Goal: Task Accomplishment & Management: Use online tool/utility

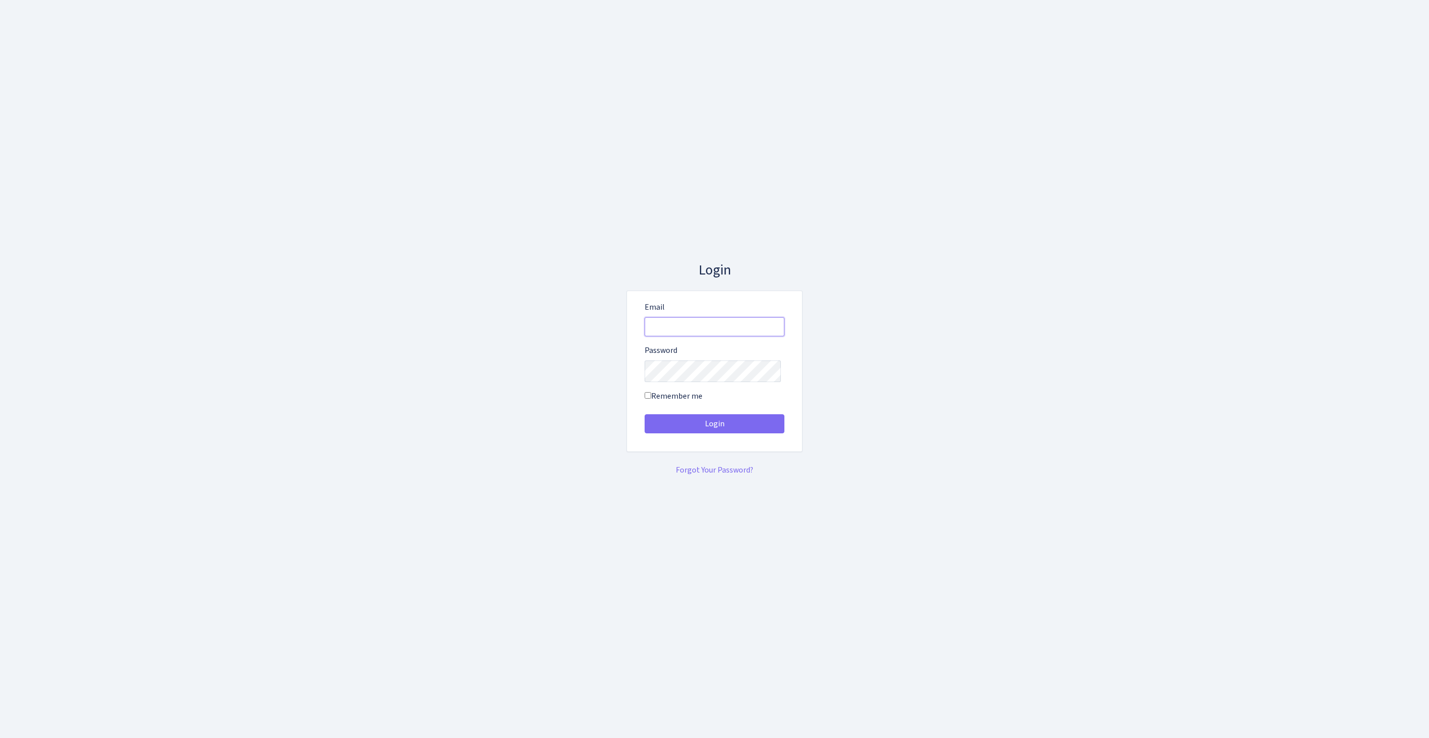
type input "[EMAIL_ADDRESS][DOMAIN_NAME]"
click at [715, 427] on button "Login" at bounding box center [715, 423] width 140 height 19
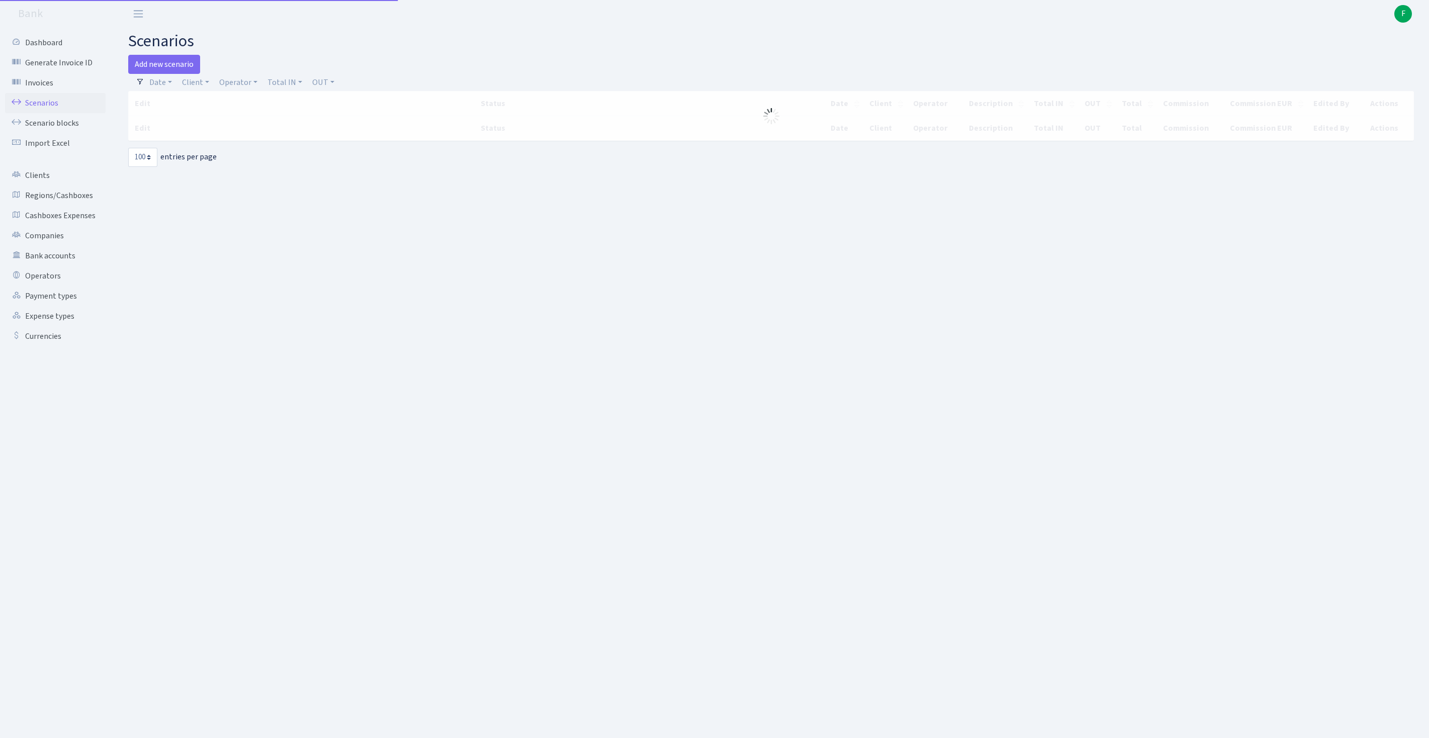
select select "100"
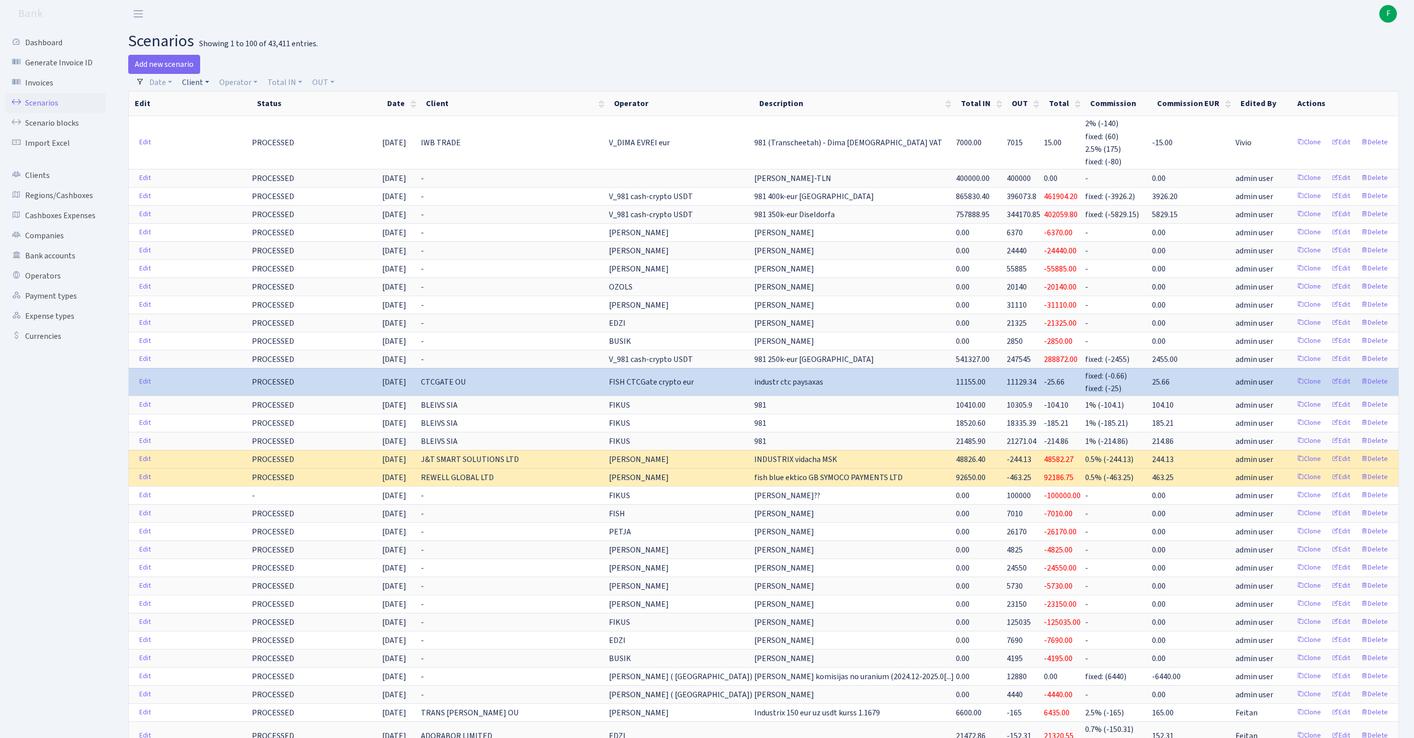
click at [204, 91] on link "Client" at bounding box center [195, 82] width 35 height 17
click at [217, 126] on input "search" at bounding box center [223, 119] width 83 height 16
type input "ADOR"
click at [243, 146] on li "ADORABOR LIMITED" at bounding box center [223, 137] width 85 height 18
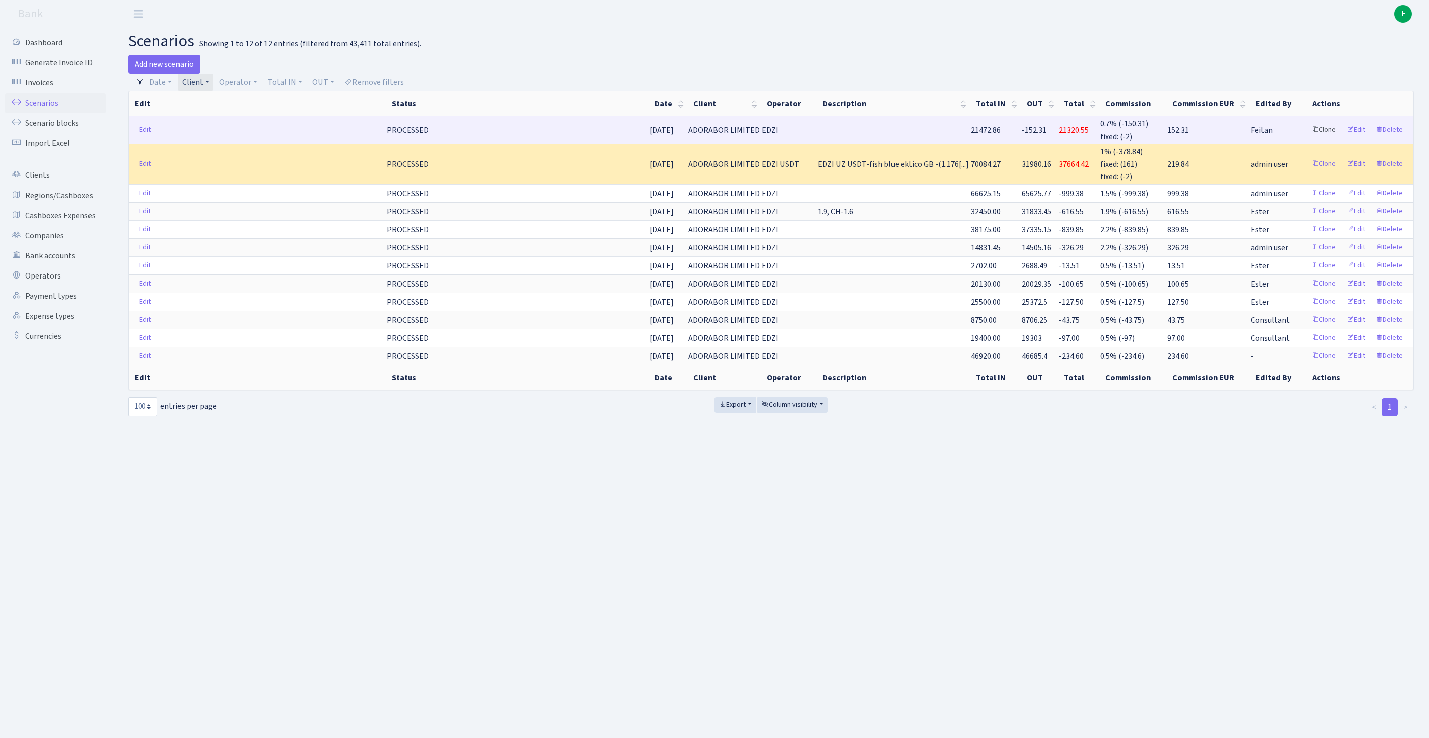
click at [1308, 138] on link "Clone" at bounding box center [1324, 130] width 33 height 16
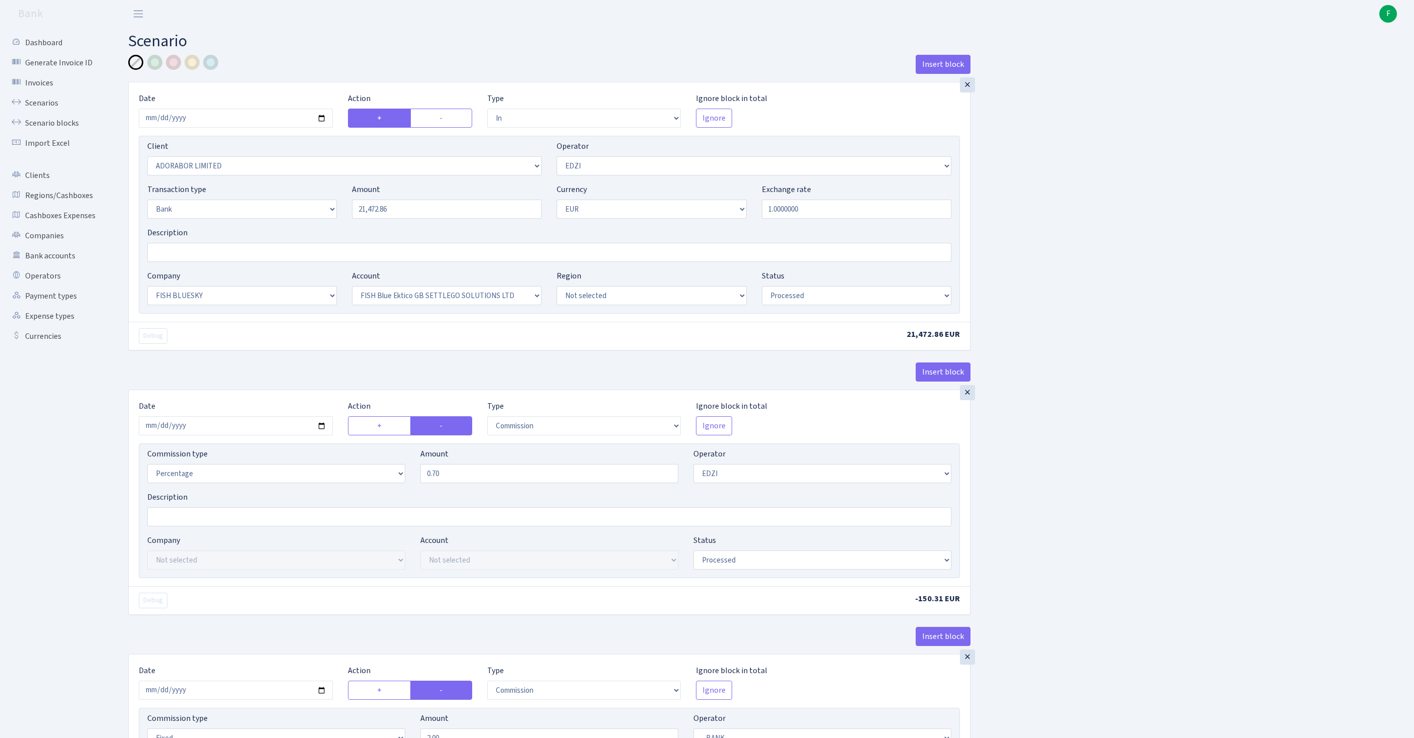
select select "in"
select select "252"
select select "11"
select select "2"
select select "1"
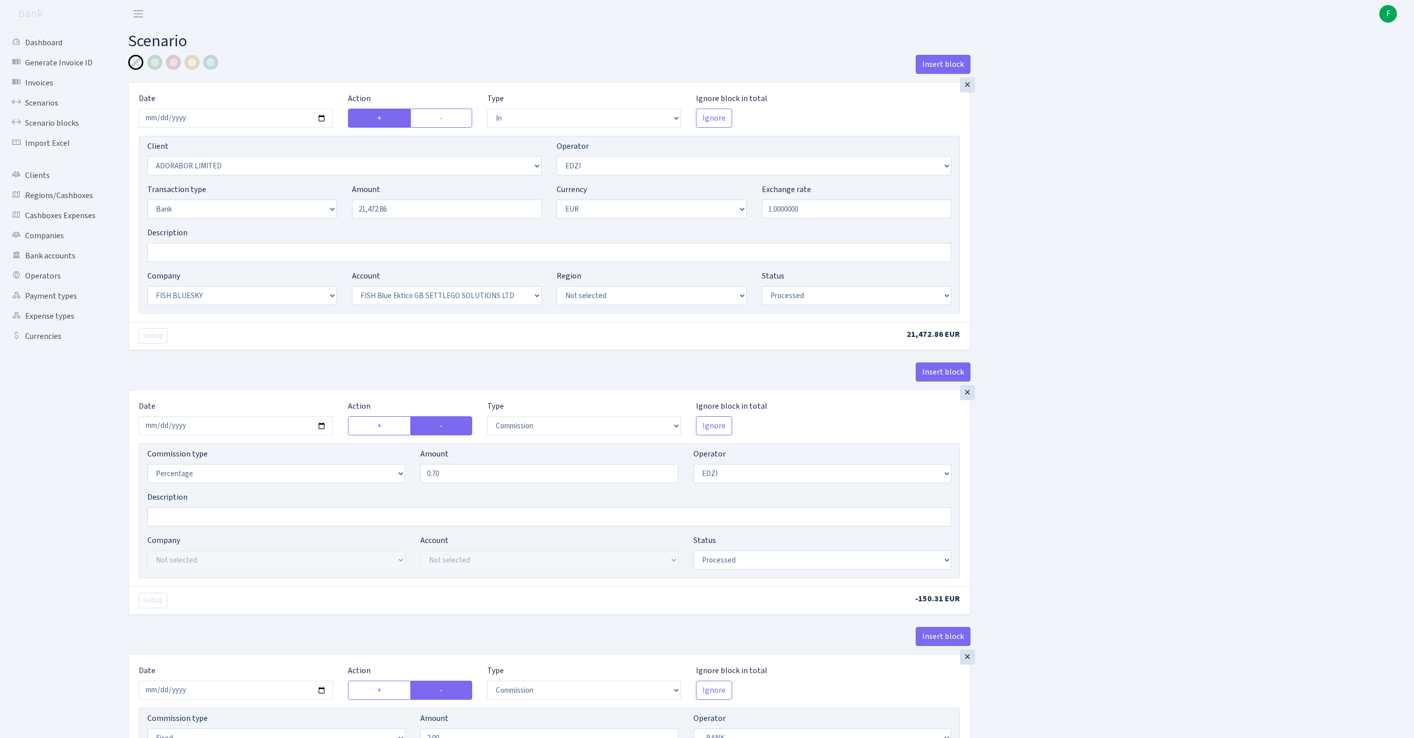
select select "23"
select select "67"
select select "processed"
select select "commission"
select select "11"
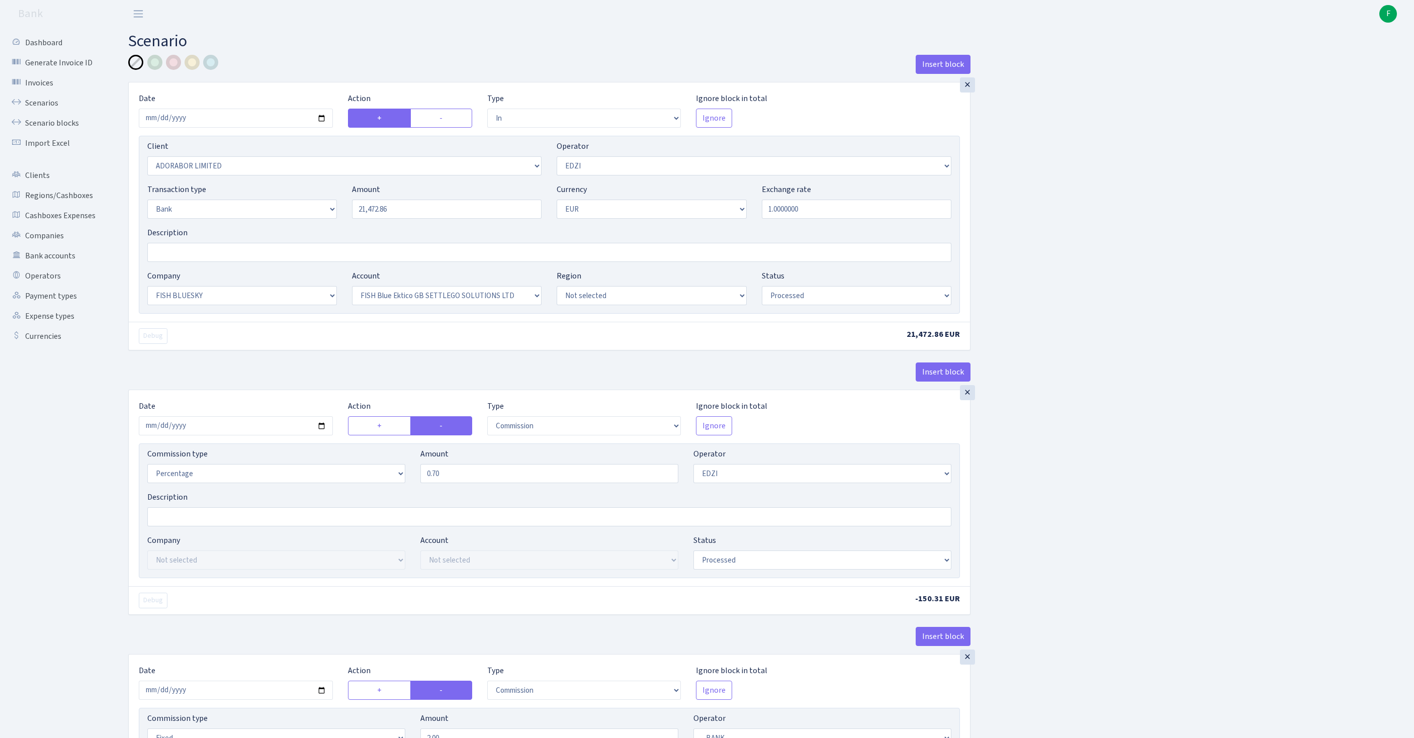
select select "processed"
select select "commission"
select select "fixed"
select select "1"
select select "23"
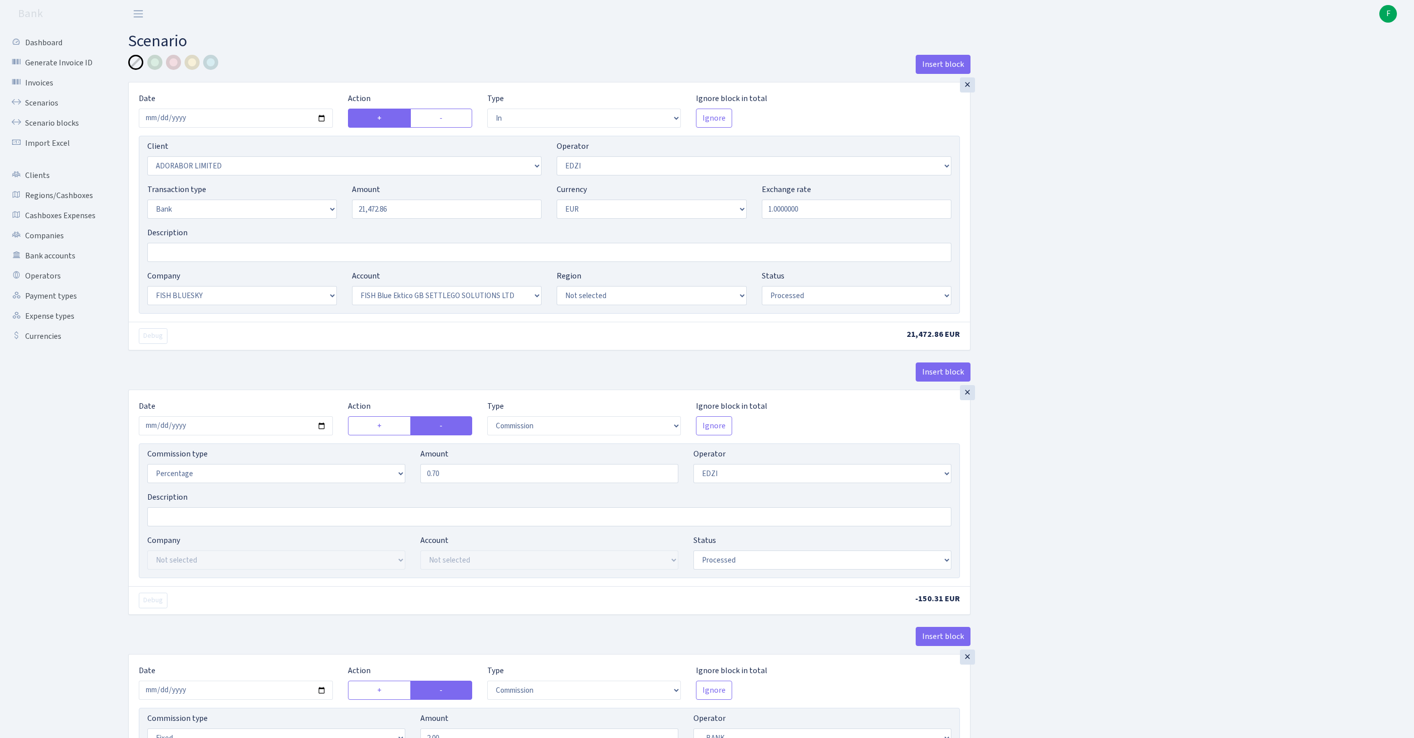
select select "67"
select select "processed"
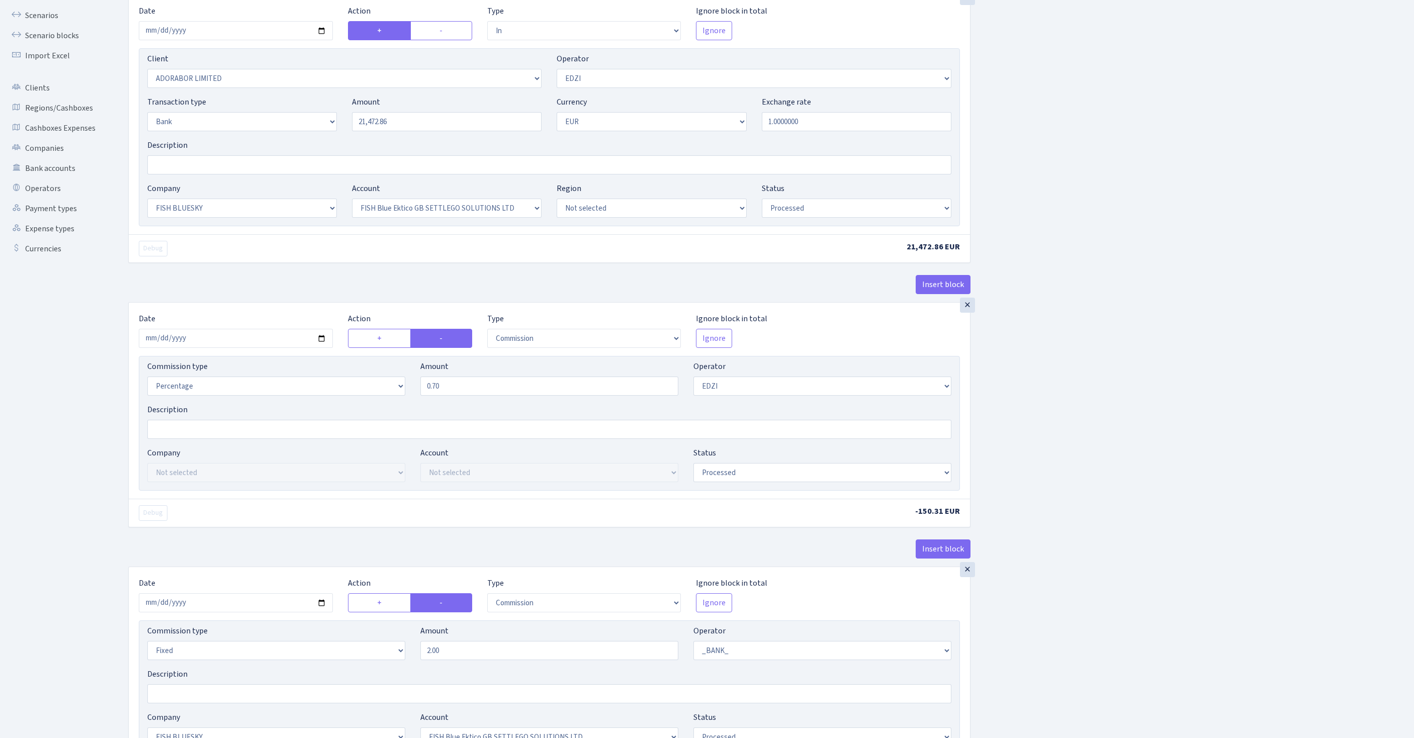
scroll to position [397, 0]
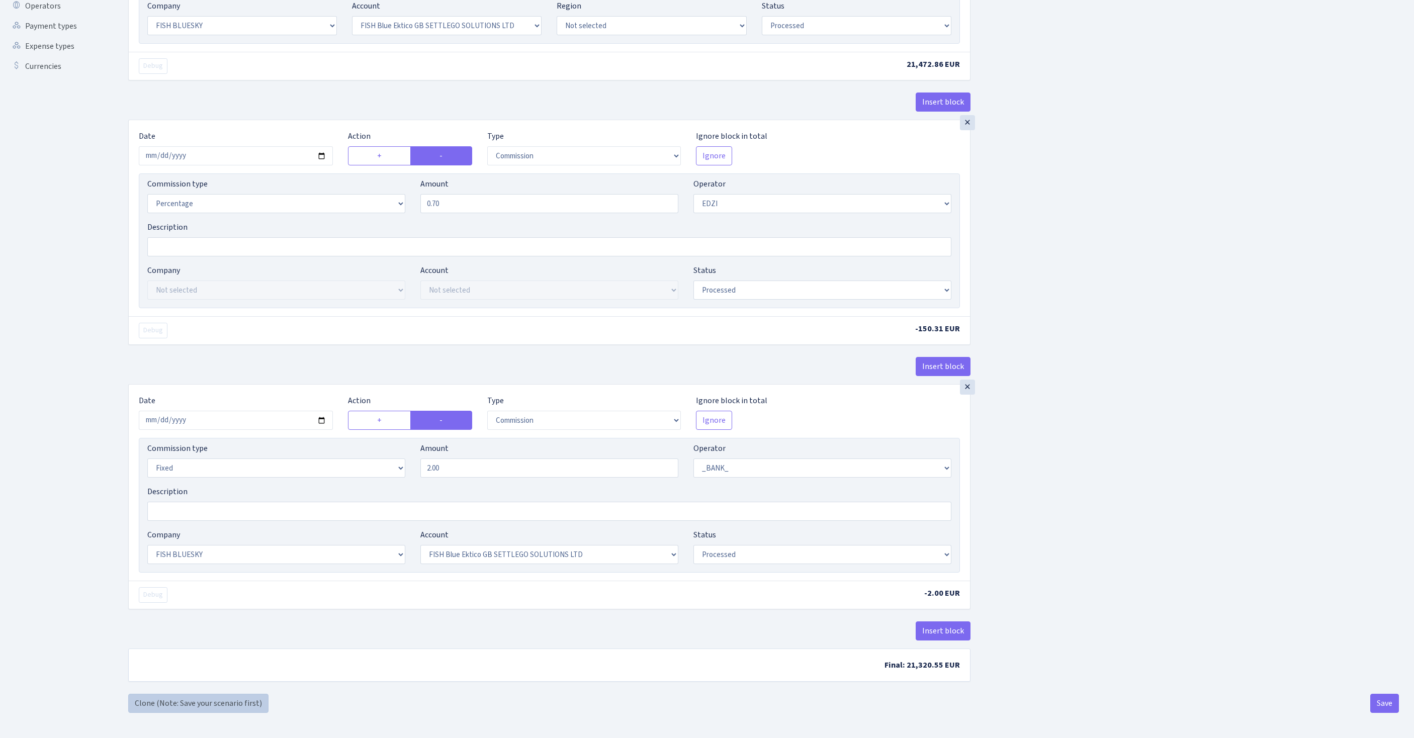
click at [189, 701] on link "Clone (Note: Save your scenario first)" at bounding box center [198, 703] width 140 height 19
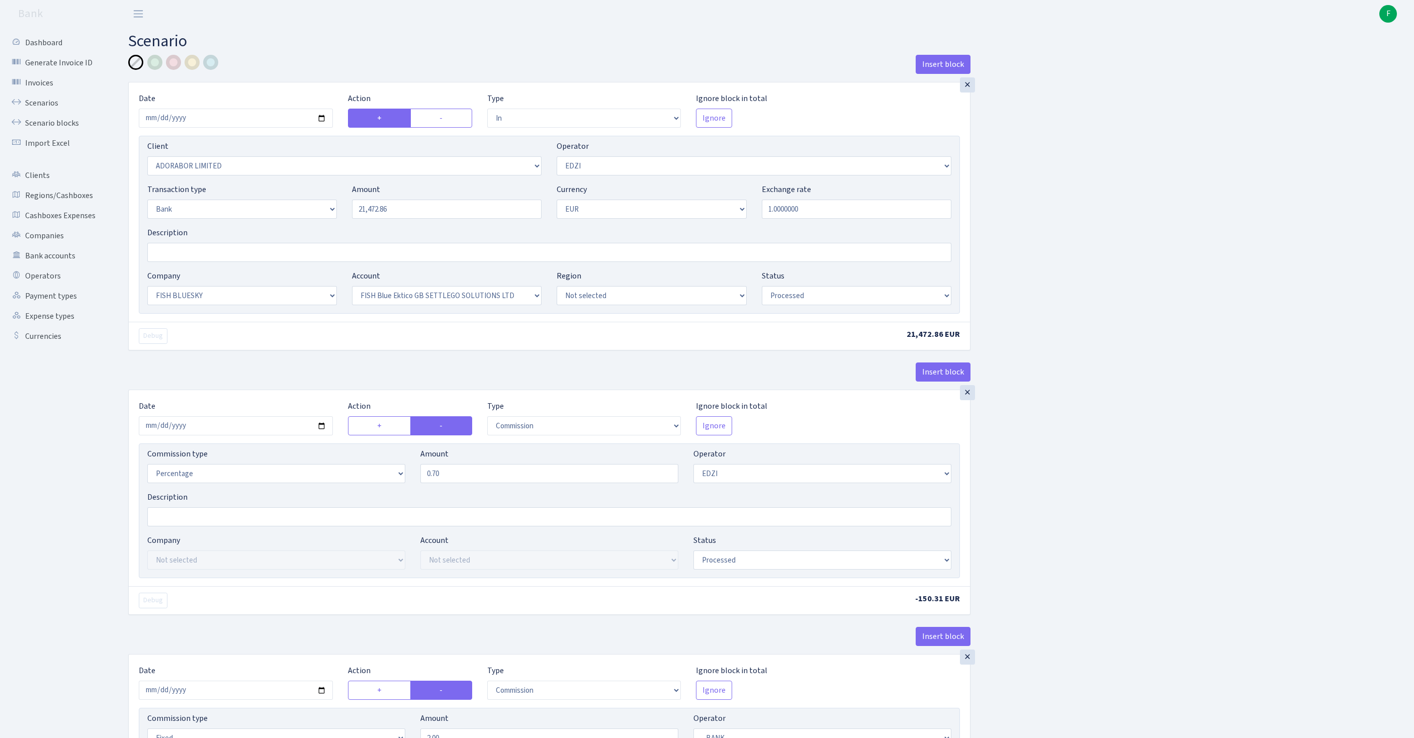
select select "in"
select select "252"
select select "11"
select select "2"
select select "1"
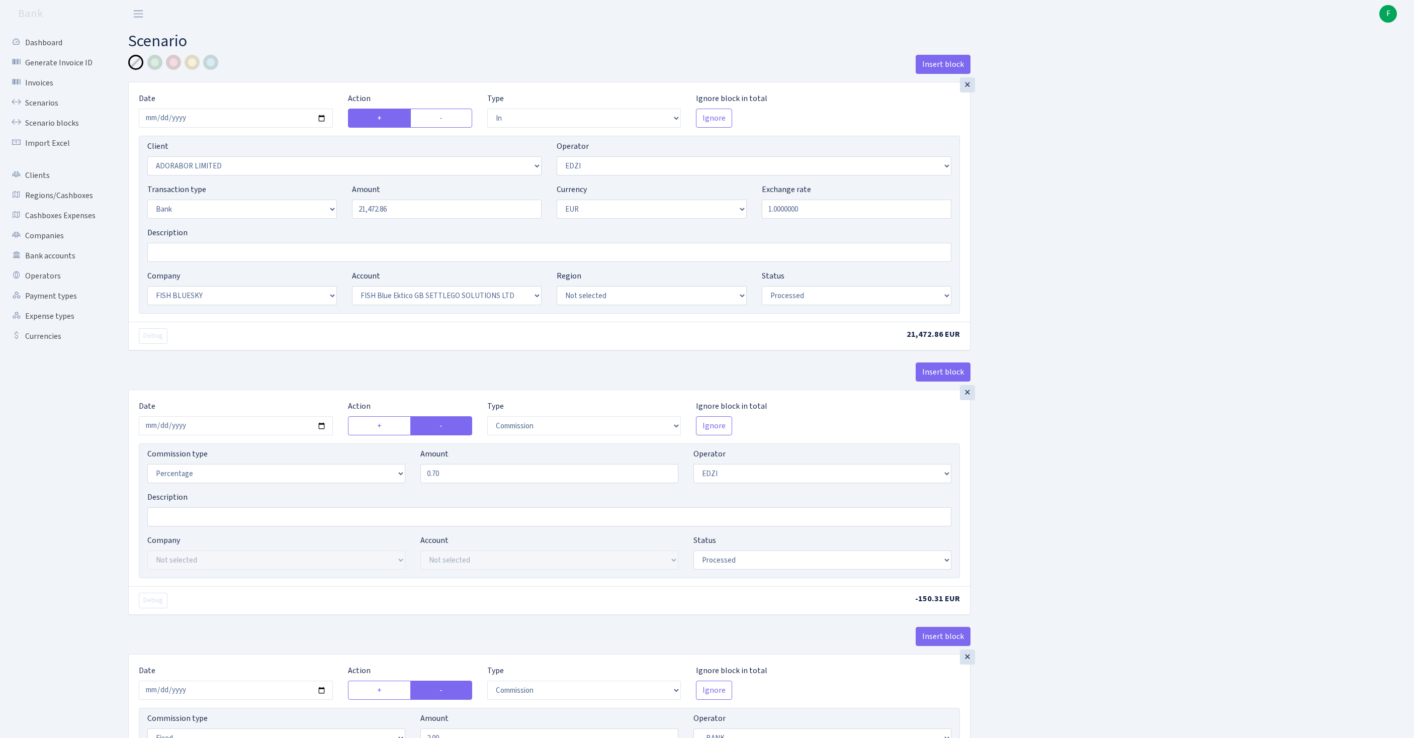
select select "23"
select select "67"
select select "processed"
select select "commission"
select select "11"
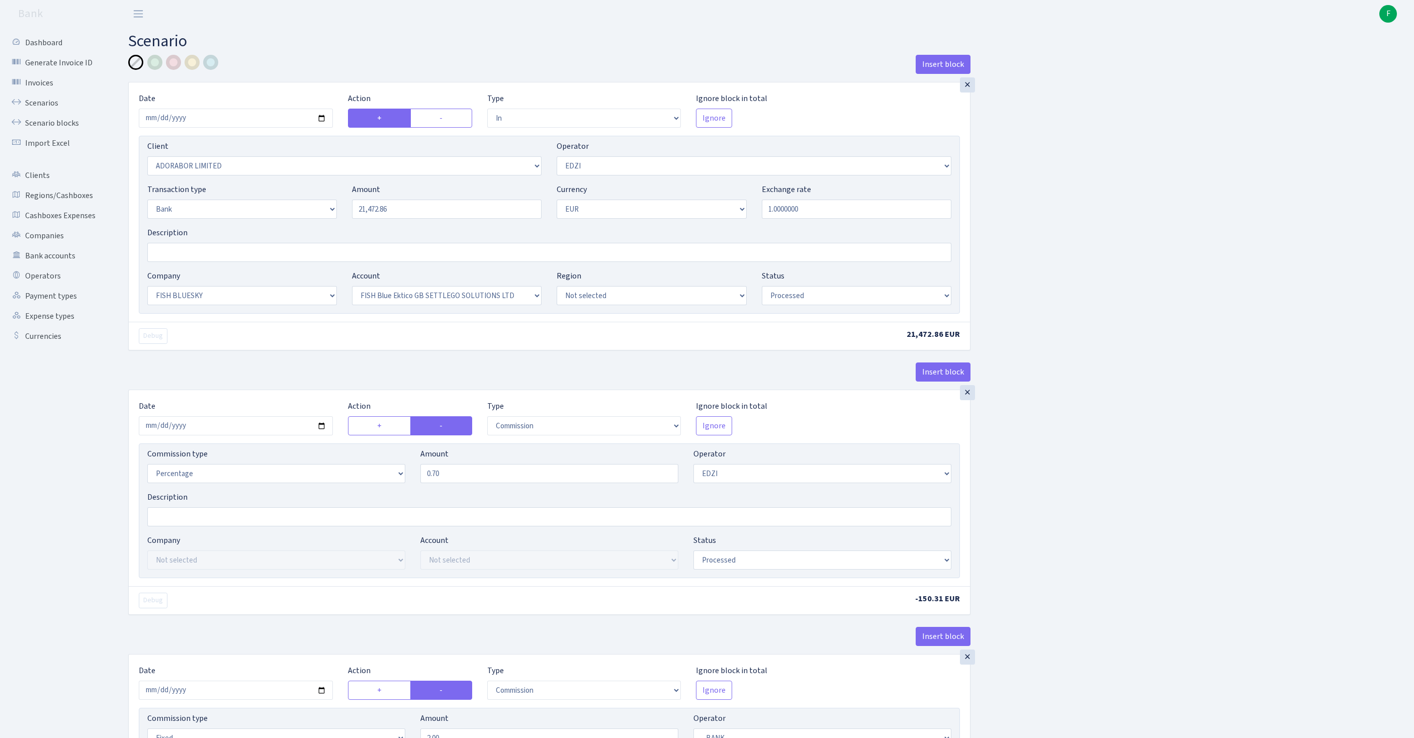
select select "processed"
select select "commission"
select select "fixed"
select select "1"
select select "23"
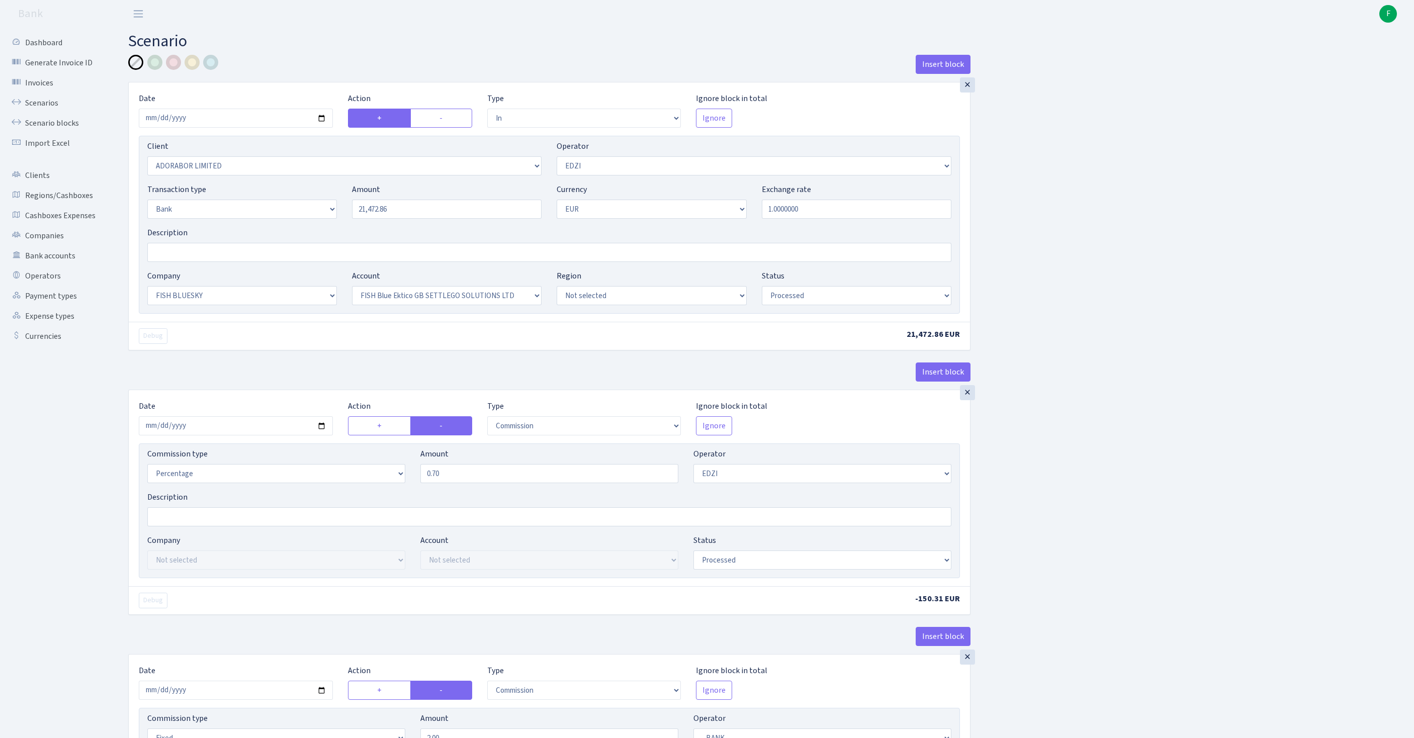
select select "67"
select select "processed"
click at [271, 128] on input "2025-08-22" at bounding box center [236, 118] width 194 height 19
type input "2025-08-25"
drag, startPoint x: 422, startPoint y: 236, endPoint x: 288, endPoint y: 205, distance: 138.3
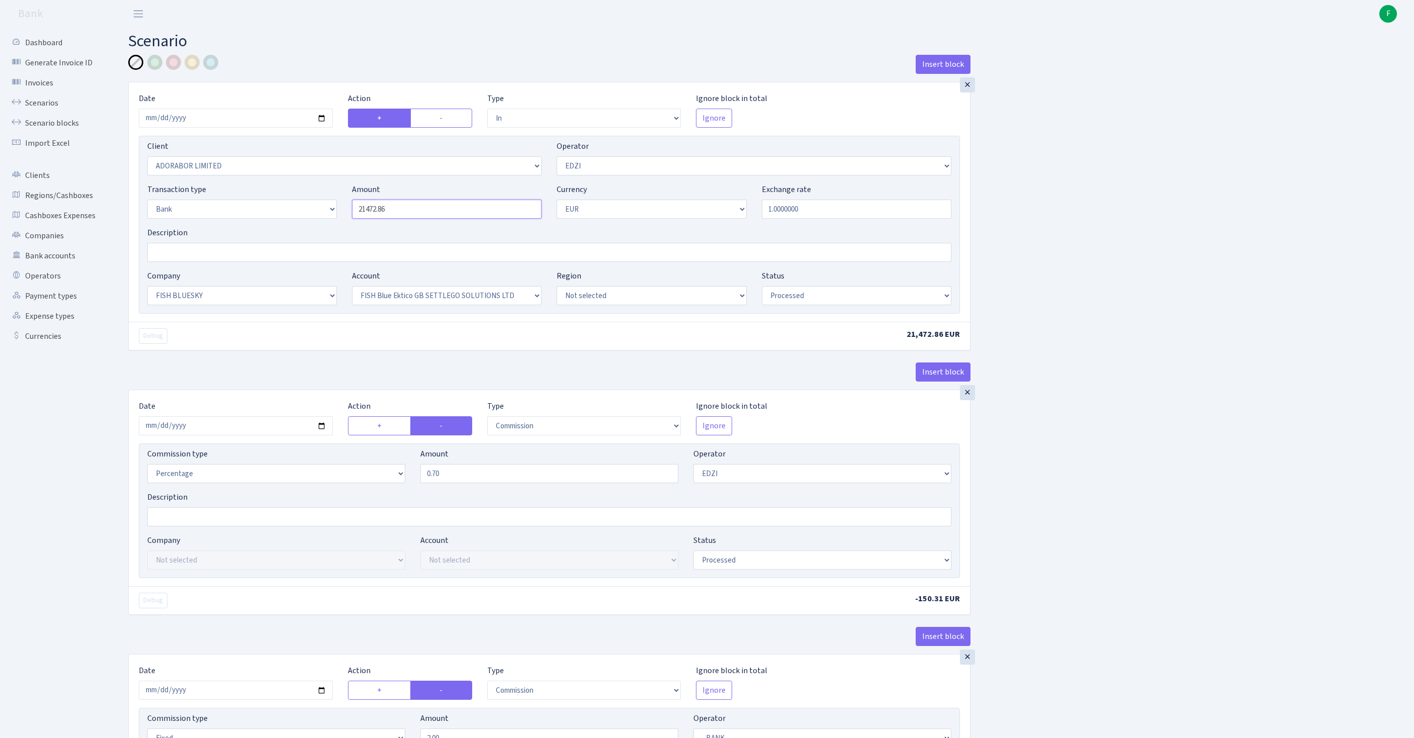
click at [288, 205] on div "Transaction type Not selected 981 ELF FISH crypto GIRT IVO dekl MM-BALTIC eur U…" at bounding box center [549, 205] width 819 height 43
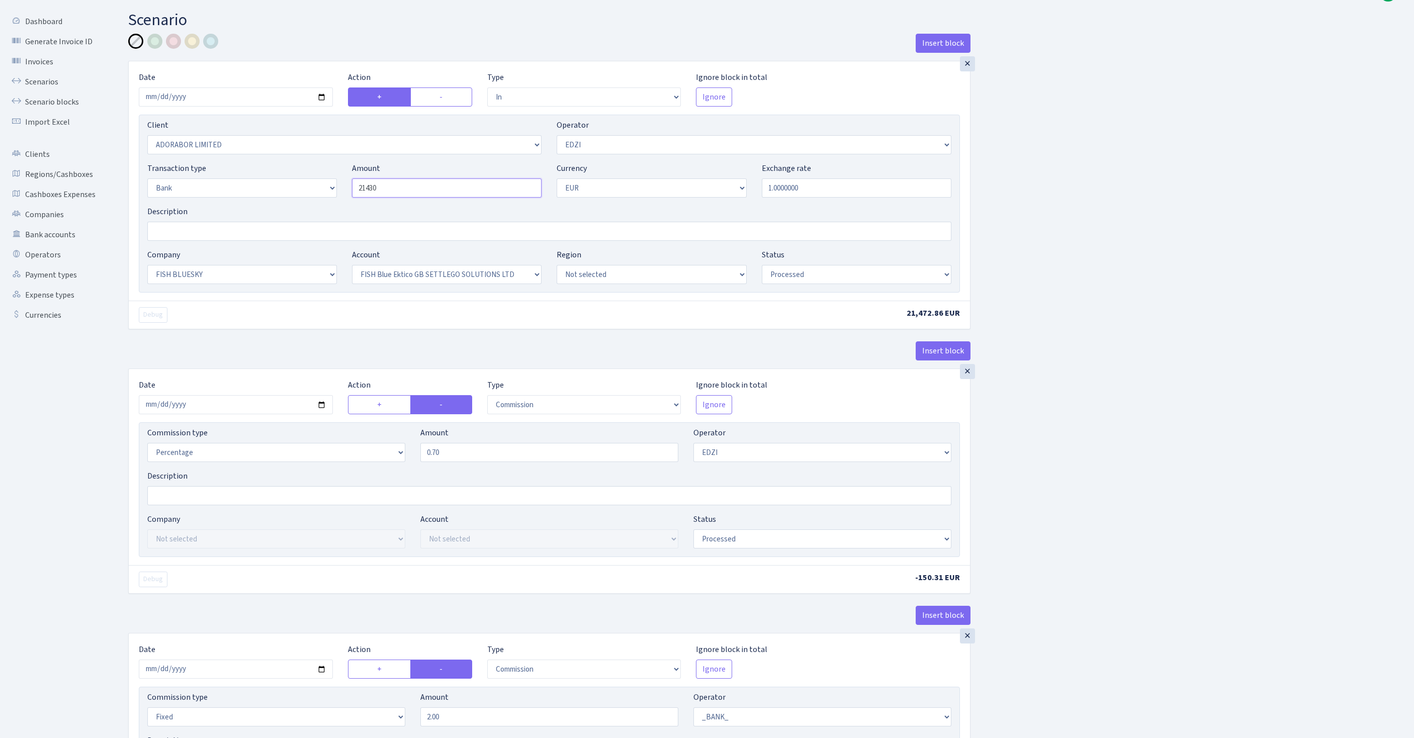
scroll to position [67, 0]
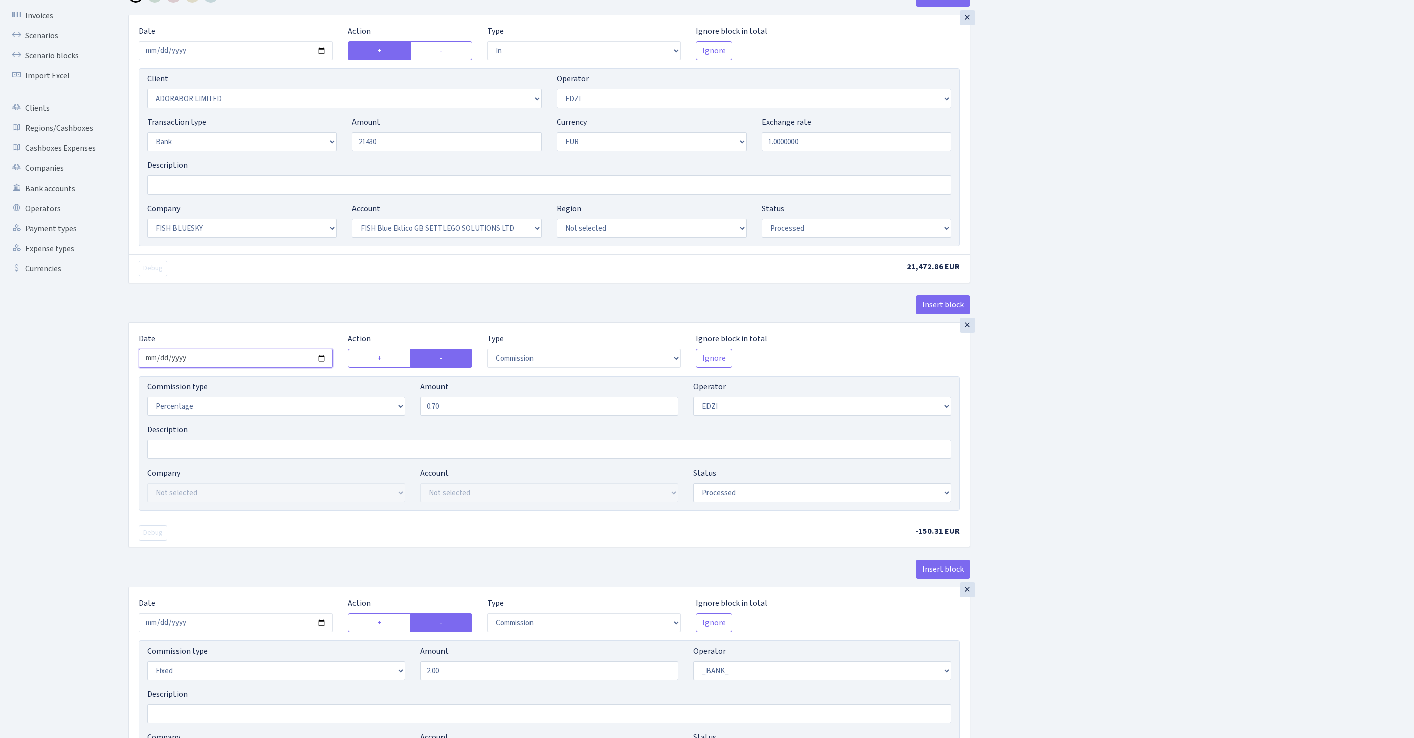
type input "21,430.00"
click at [254, 368] on input "2025-08-22" at bounding box center [236, 358] width 194 height 19
type input "2025-08-25"
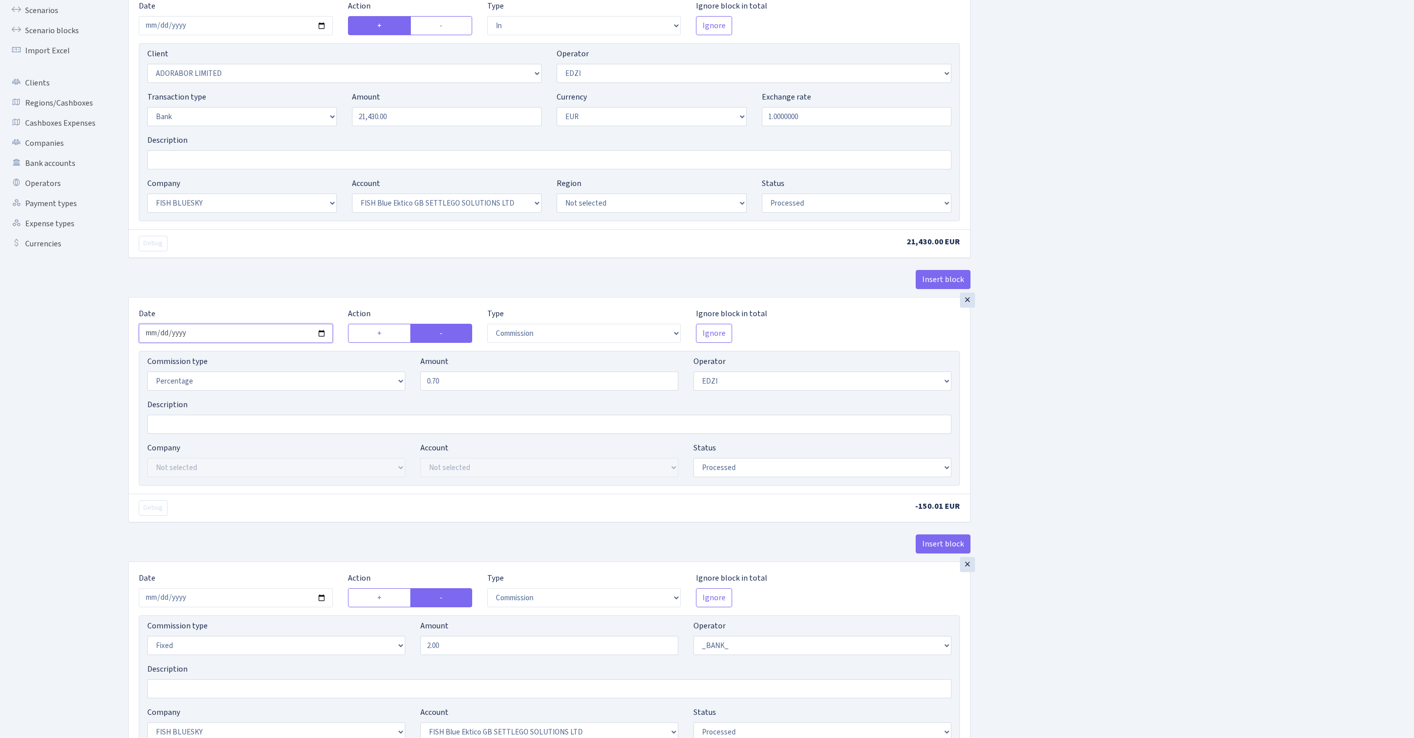
scroll to position [255, 0]
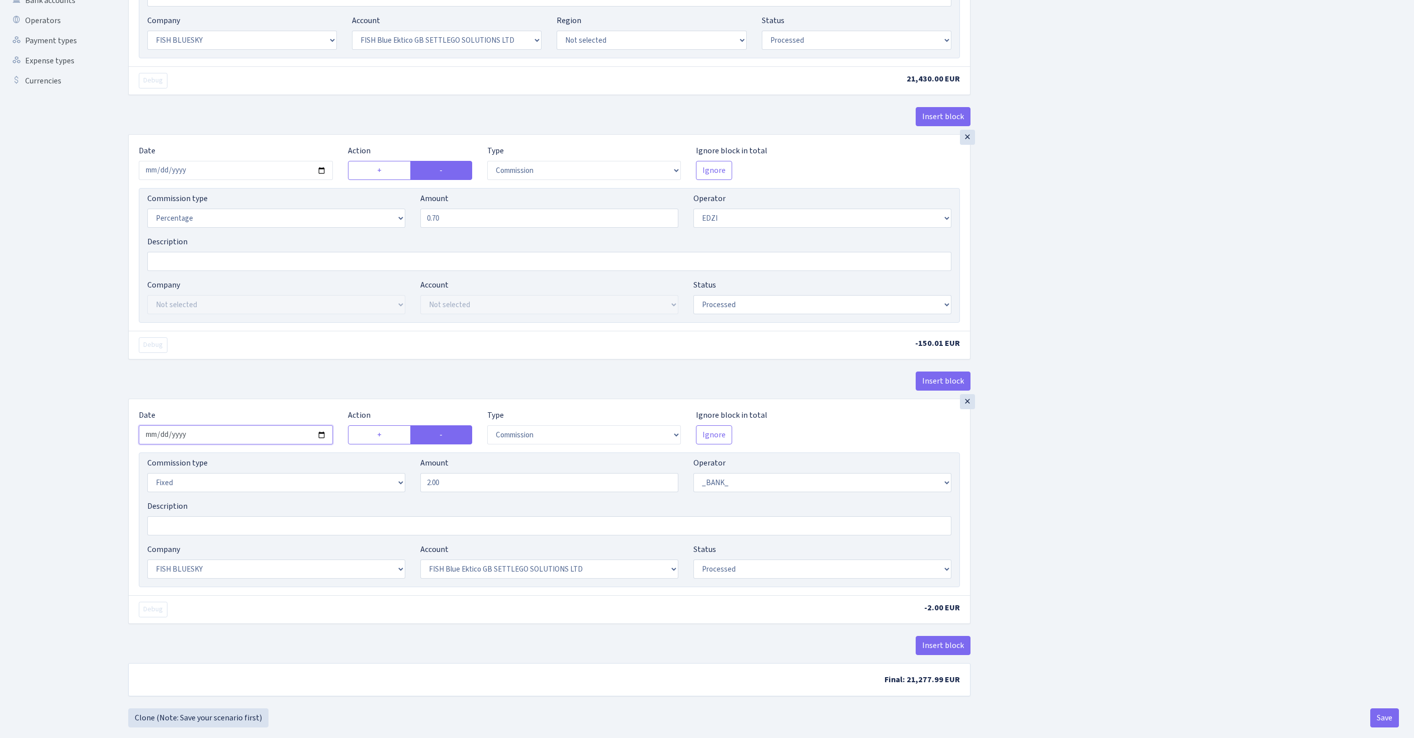
click at [270, 445] on input "2025-08-22" at bounding box center [236, 434] width 194 height 19
type input "2025-08-25"
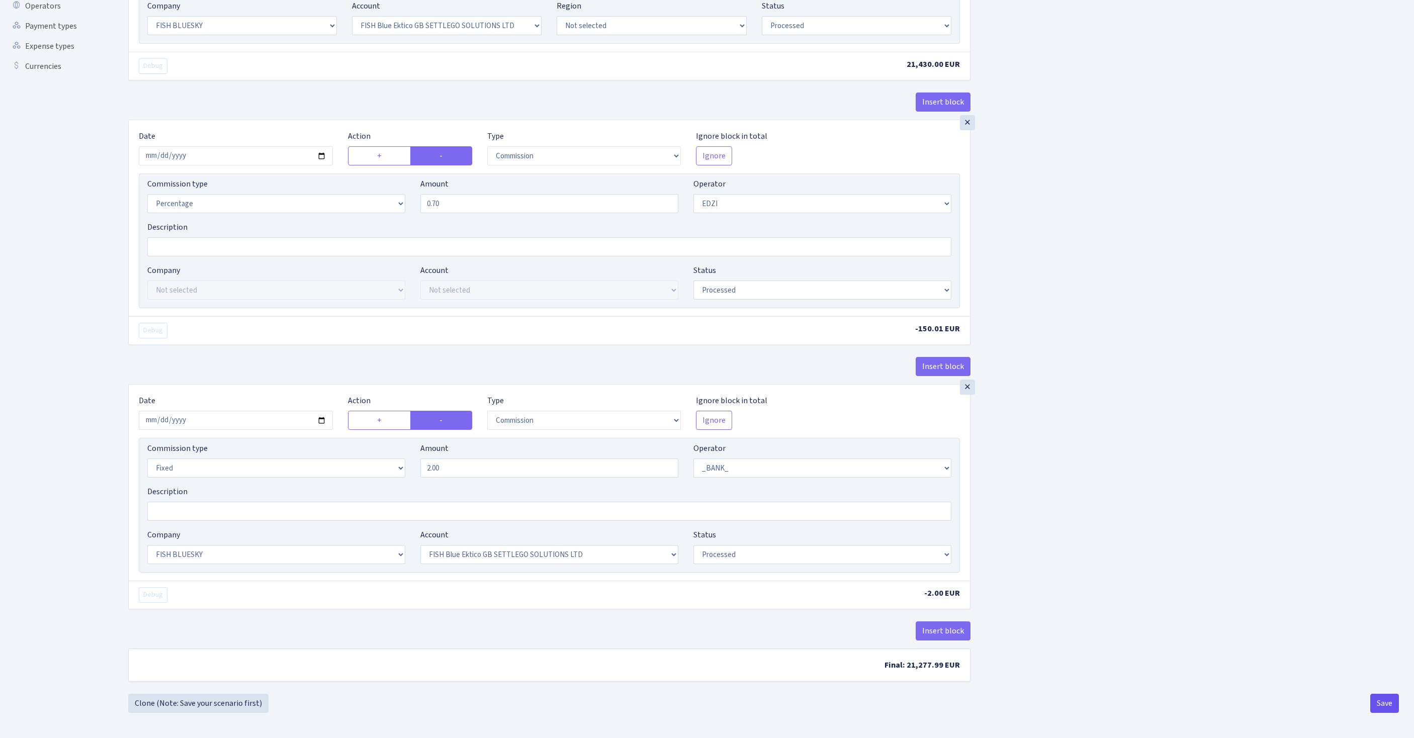
click at [1374, 708] on button "Save" at bounding box center [1384, 703] width 29 height 19
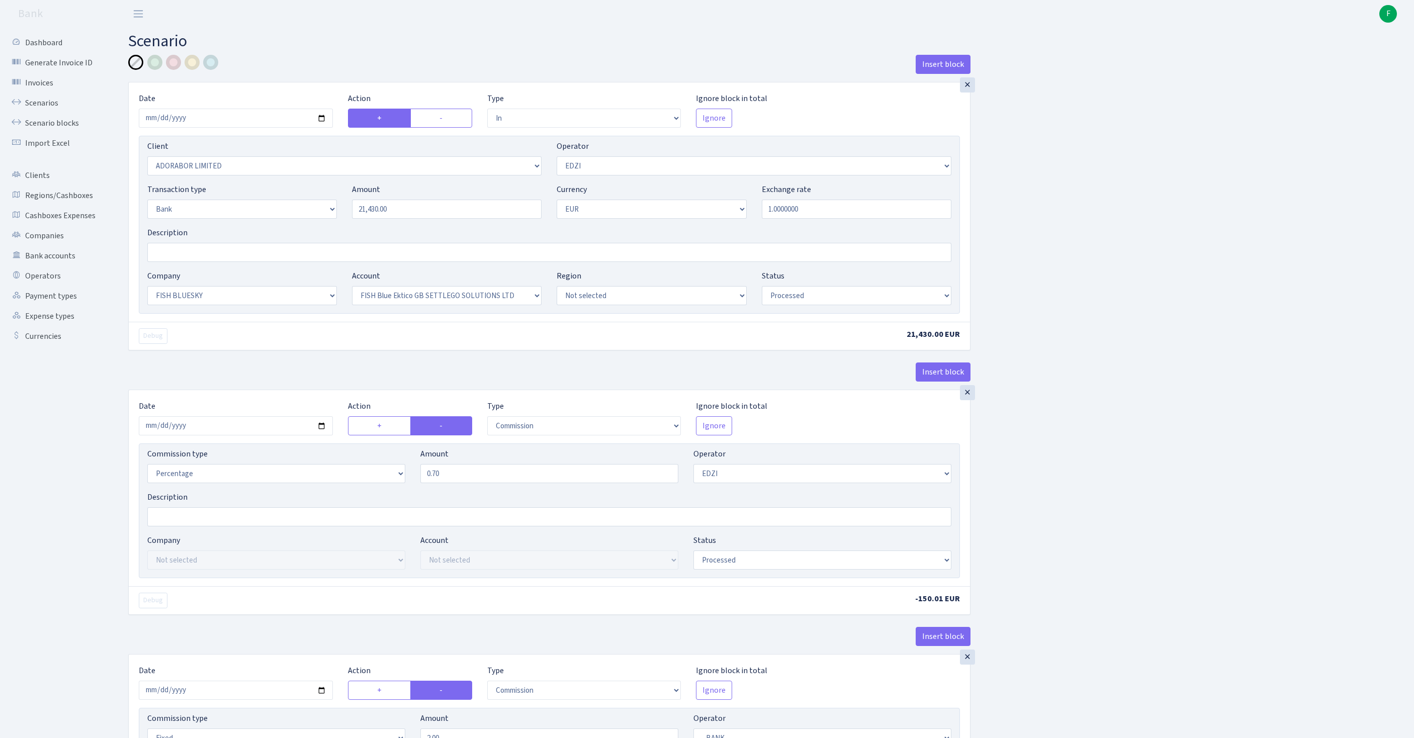
select select "in"
select select "252"
select select "11"
select select "2"
select select "1"
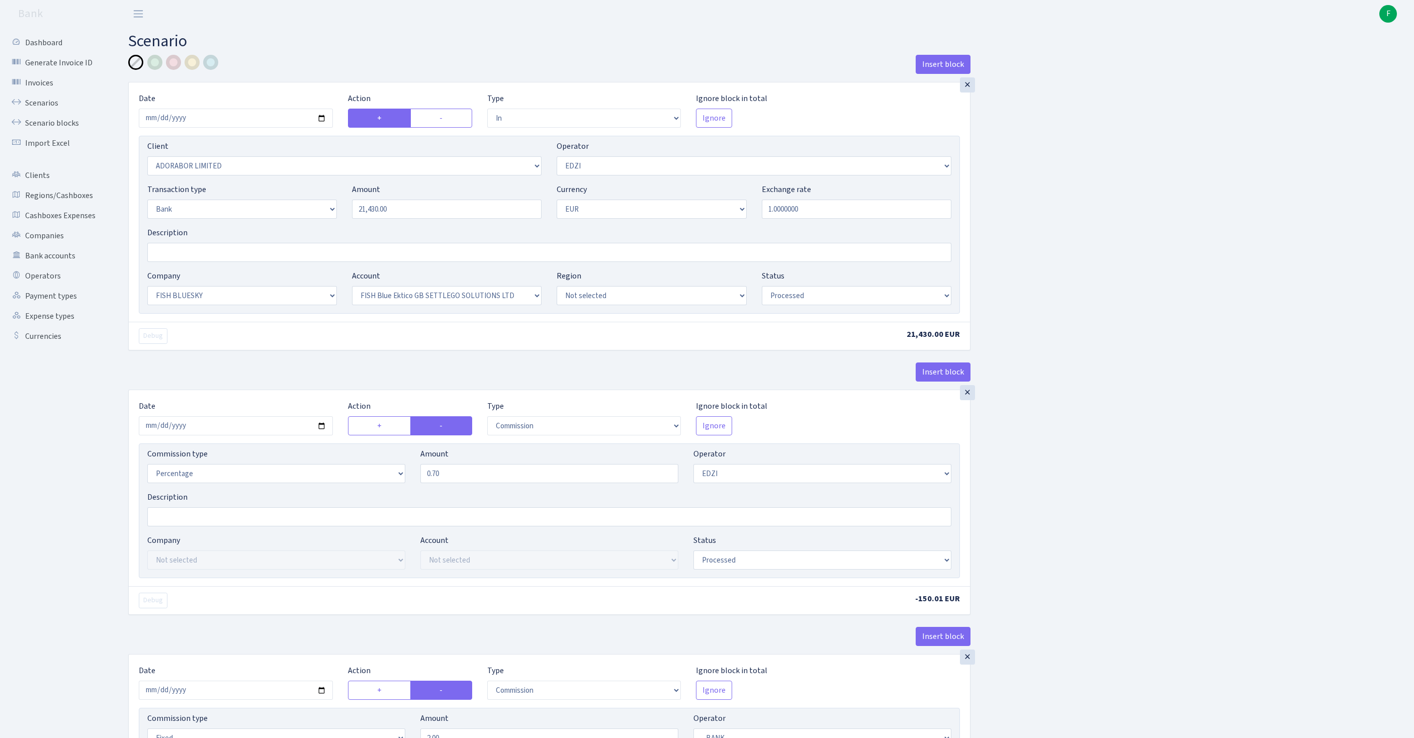
select select "23"
select select "67"
select select "processed"
select select "commission"
select select "11"
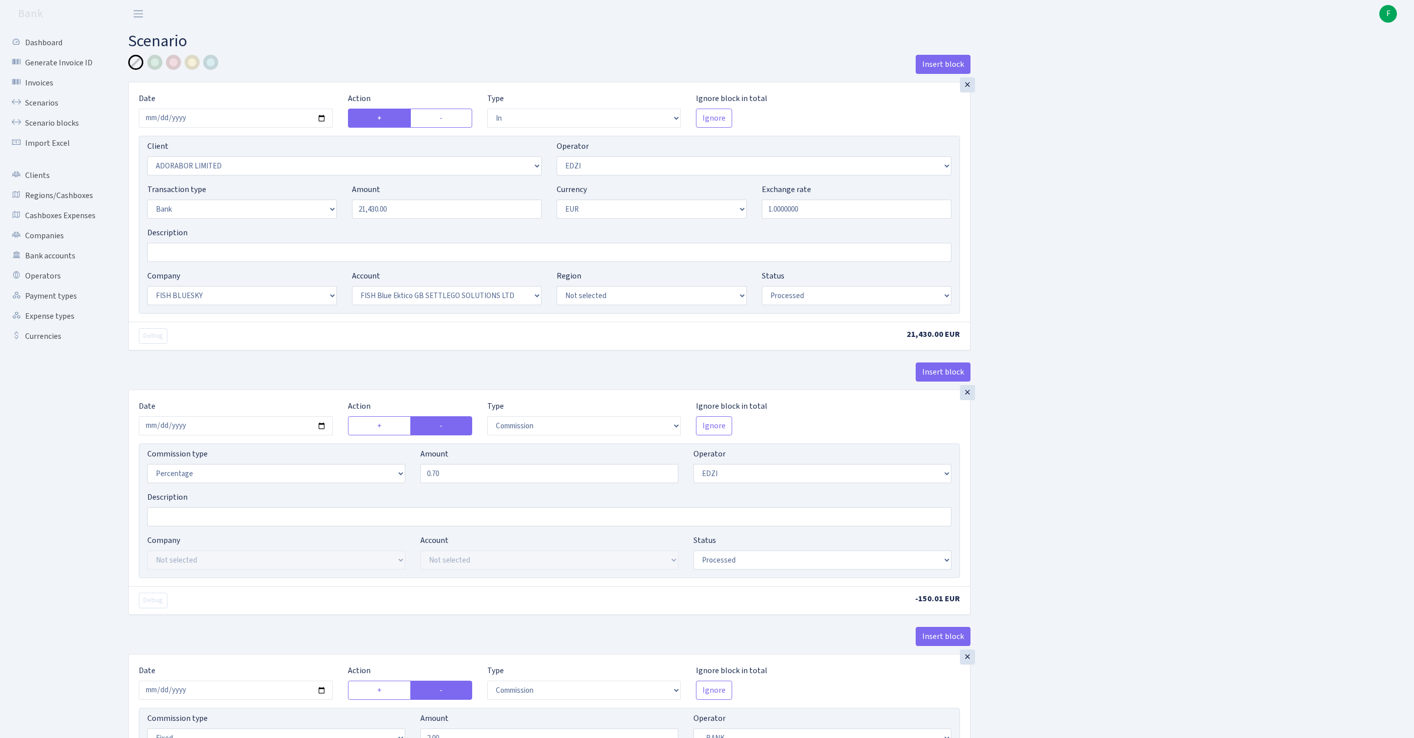
select select "processed"
select select "commission"
select select "fixed"
select select "1"
select select "23"
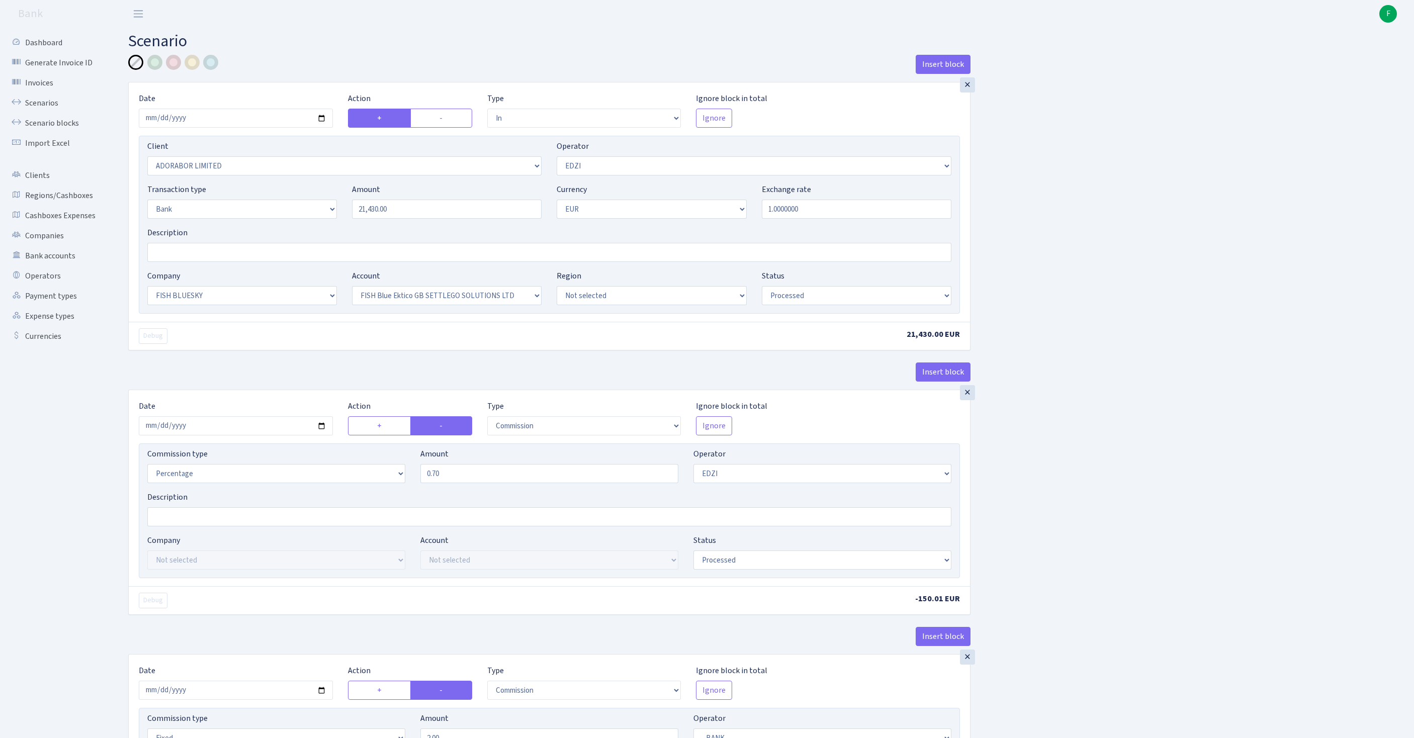
select select "67"
select select "processed"
click at [38, 109] on link "Scenarios" at bounding box center [55, 103] width 101 height 20
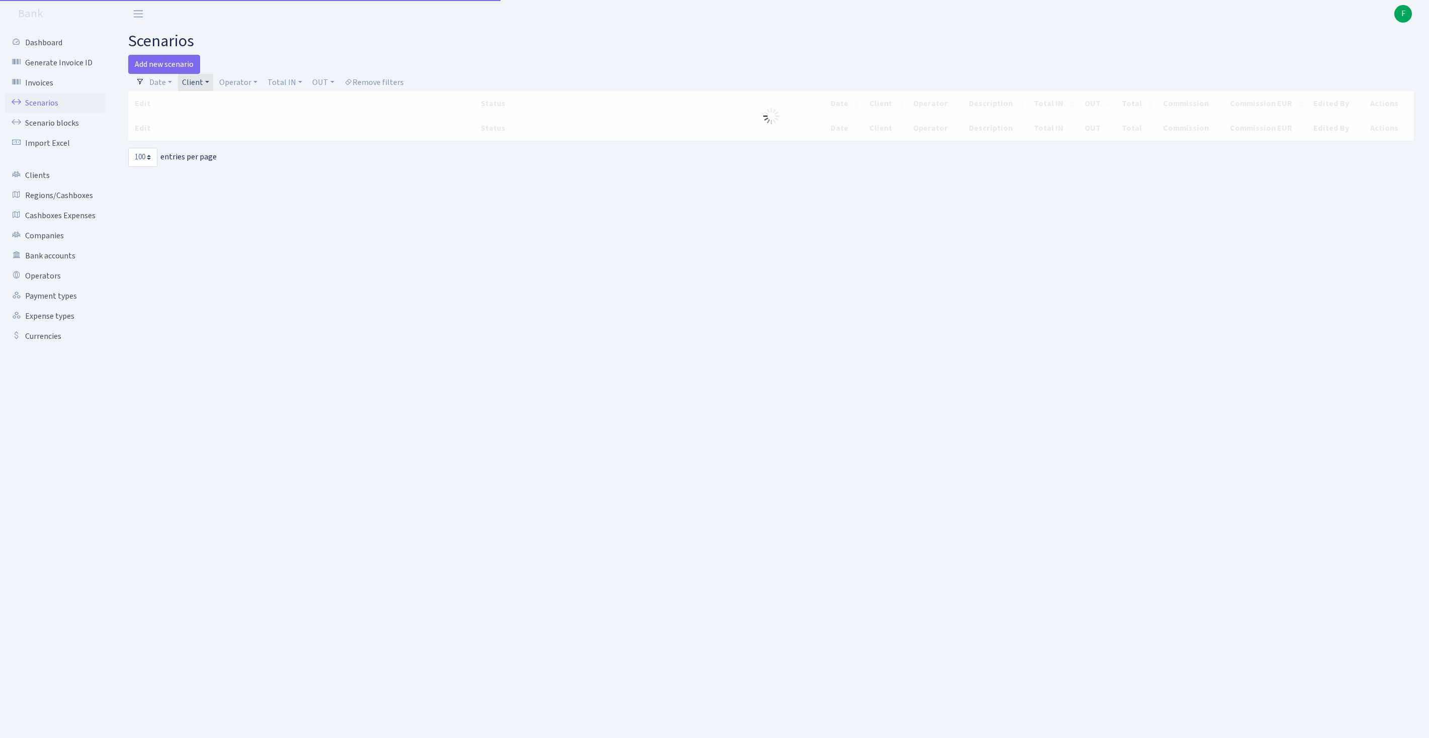
select select "100"
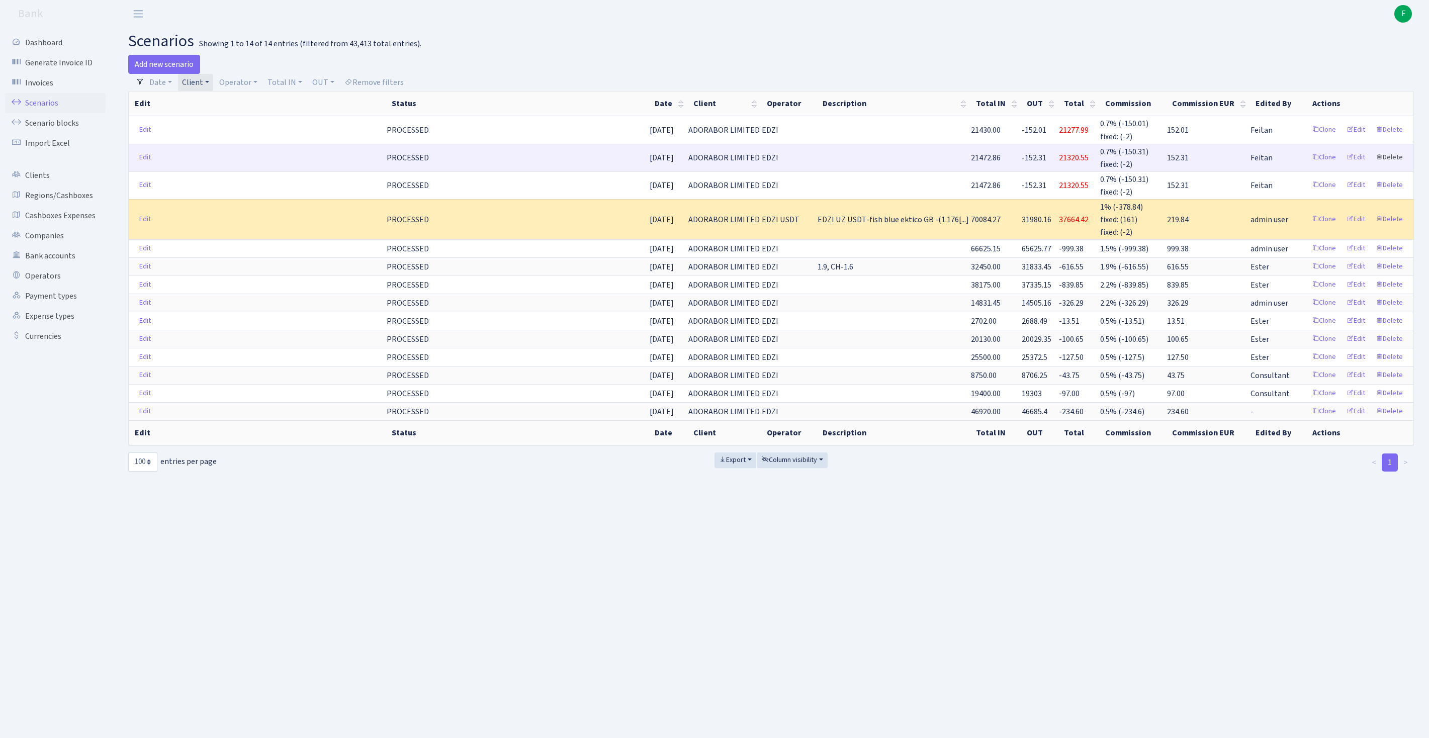
click at [1390, 165] on link "Delete" at bounding box center [1389, 158] width 36 height 16
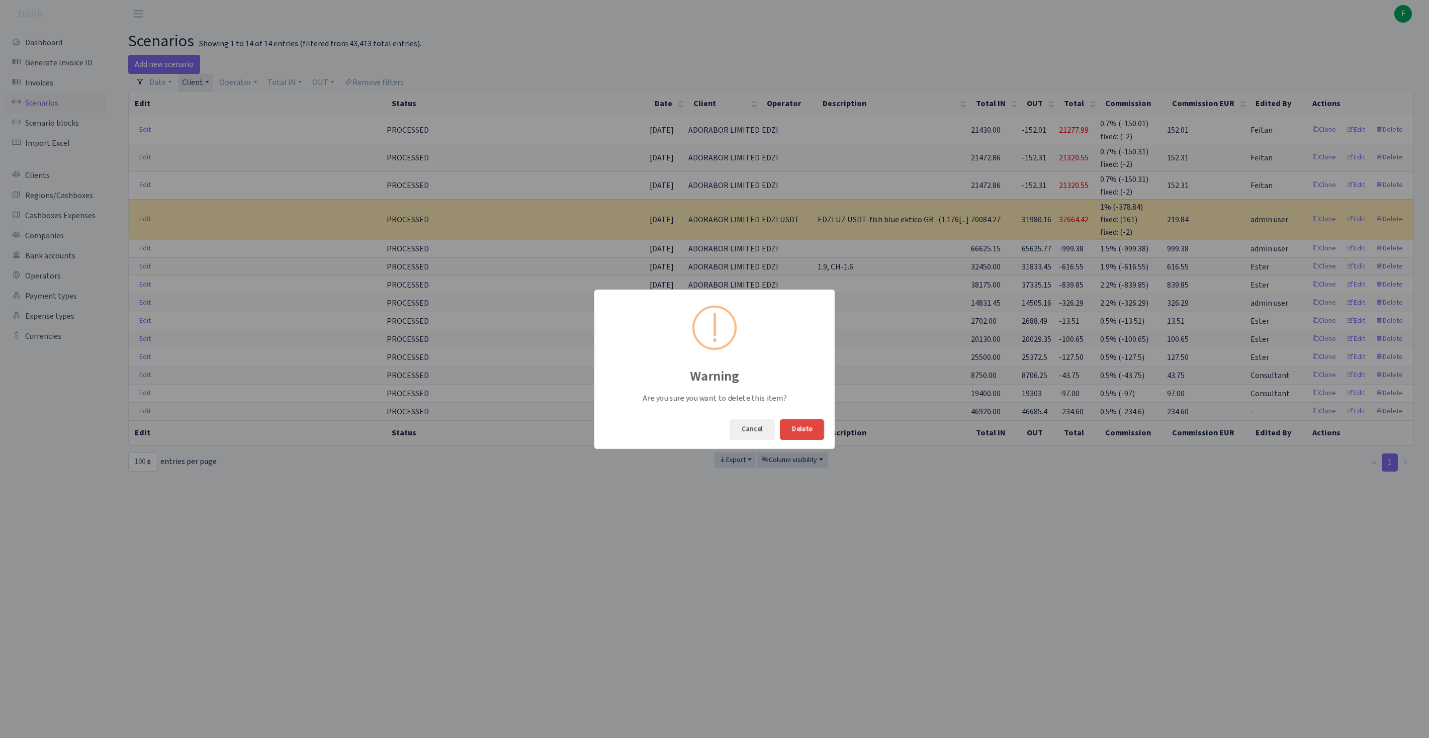
click at [808, 439] on button "Delete" at bounding box center [802, 429] width 44 height 21
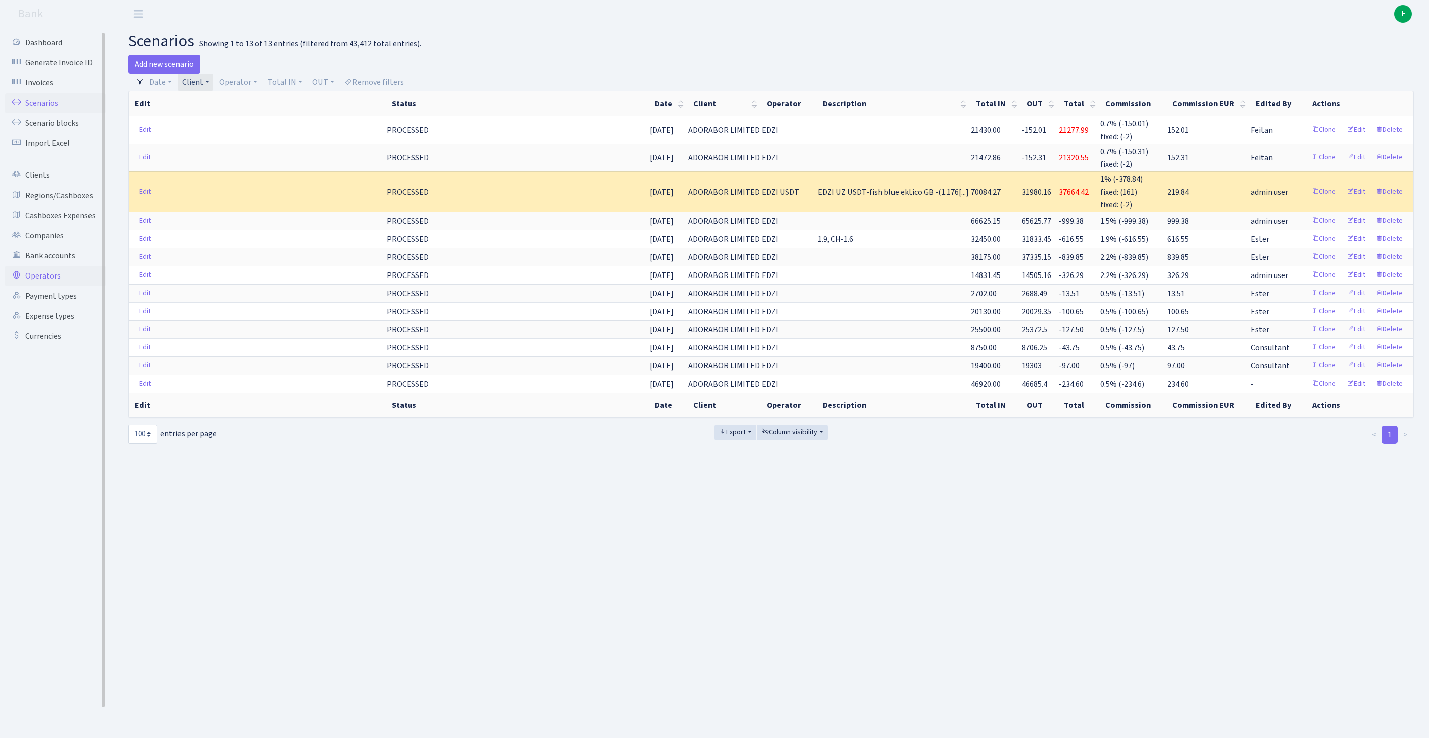
click at [45, 286] on link "Operators" at bounding box center [55, 276] width 101 height 20
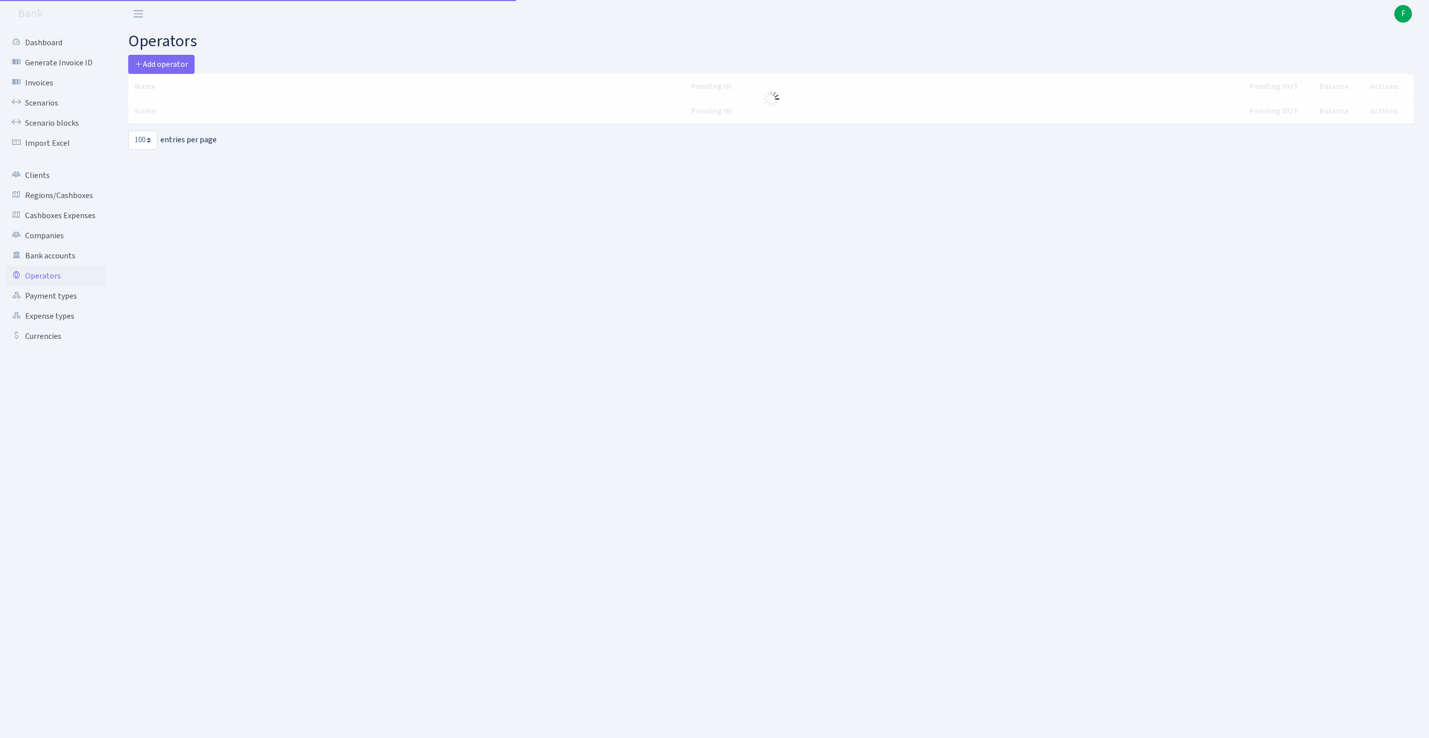
select select "100"
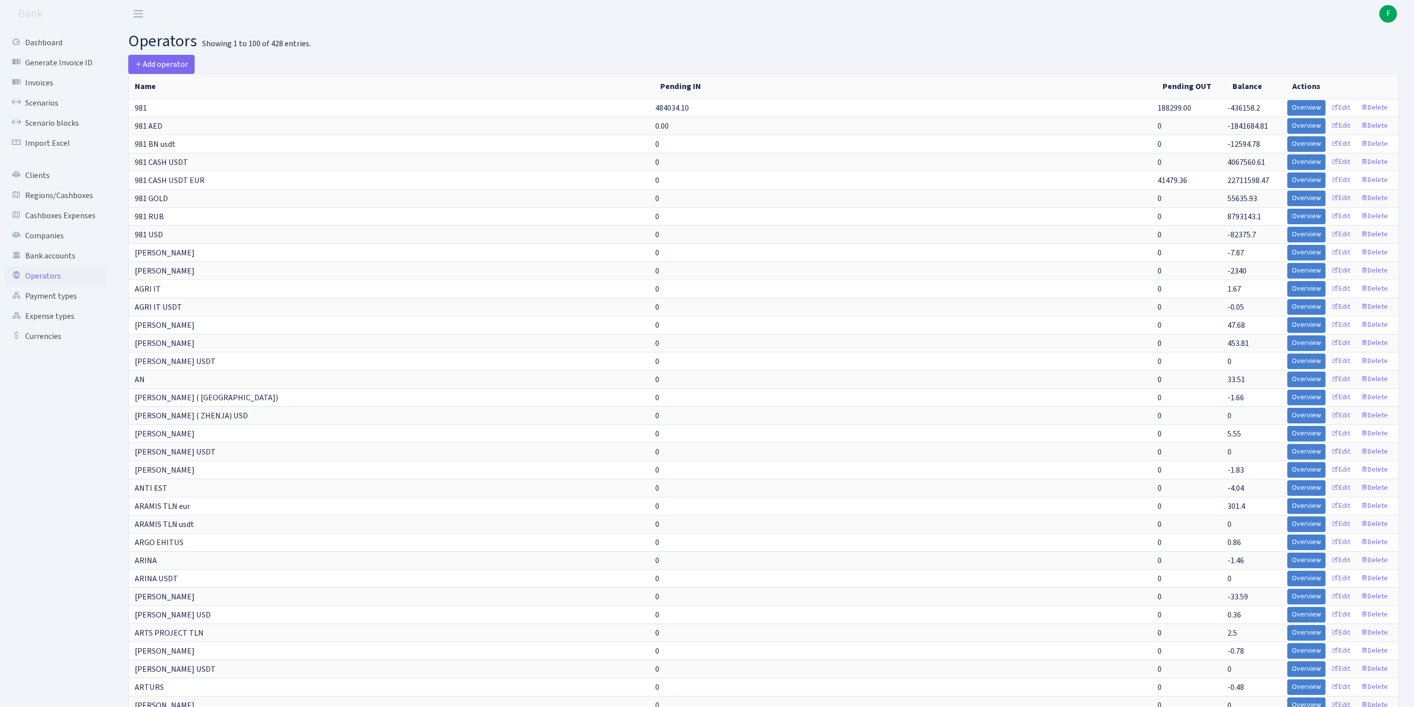
scroll to position [1665, 0]
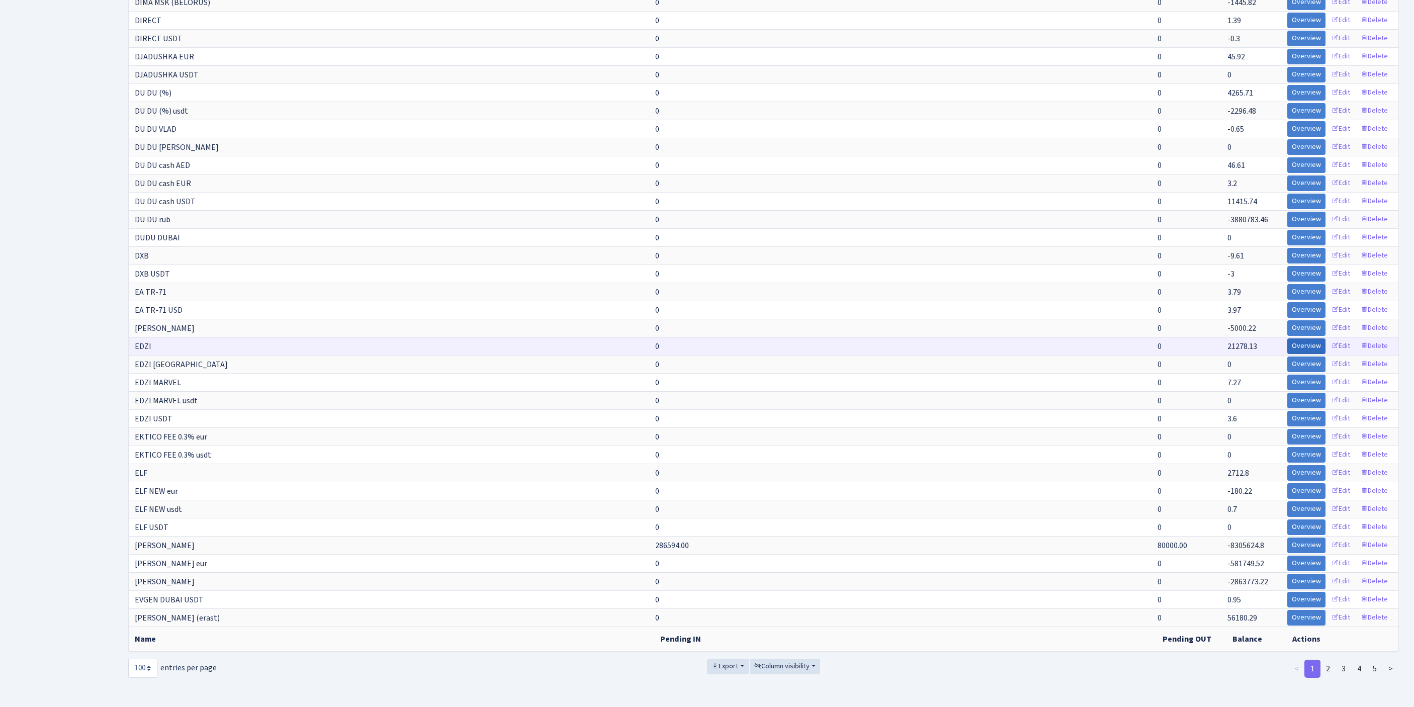
click at [1288, 354] on link "Overview" at bounding box center [1307, 346] width 38 height 16
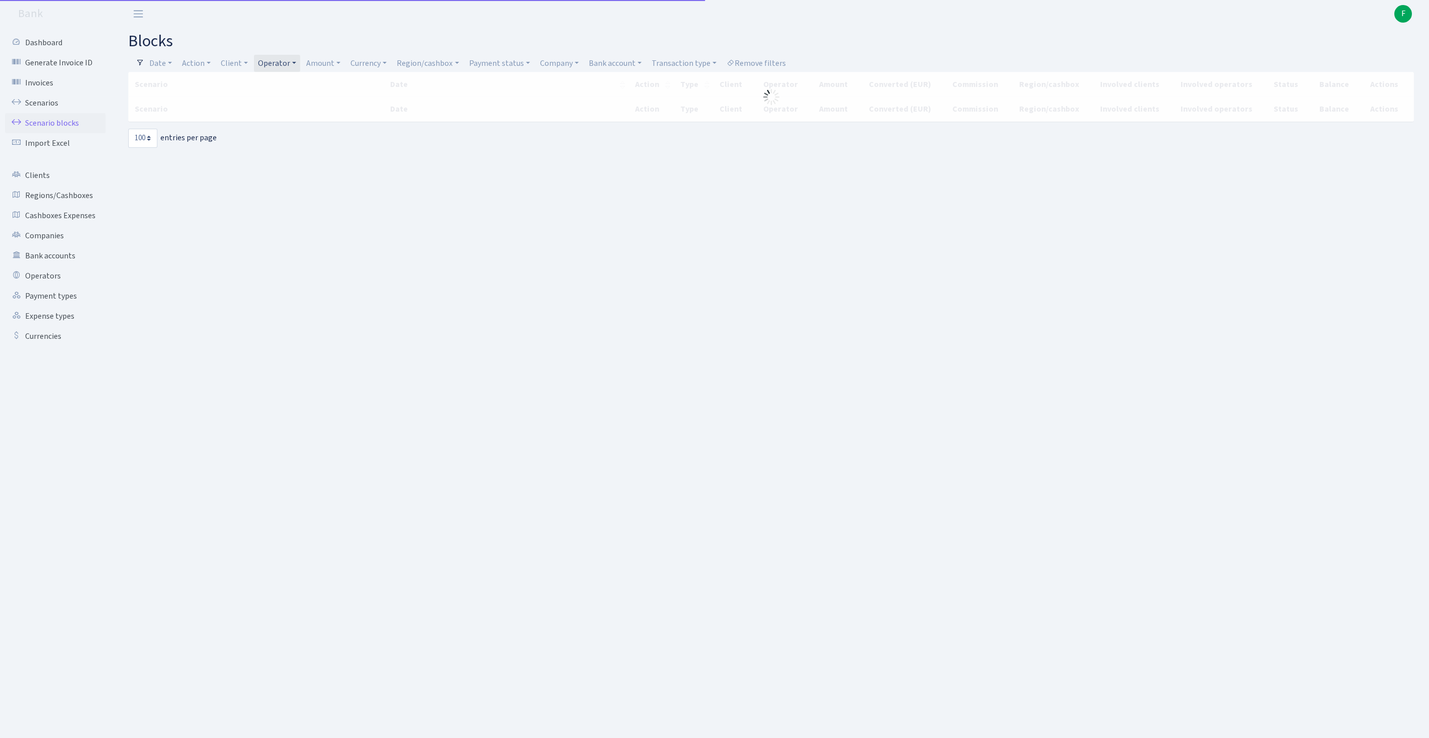
select select "100"
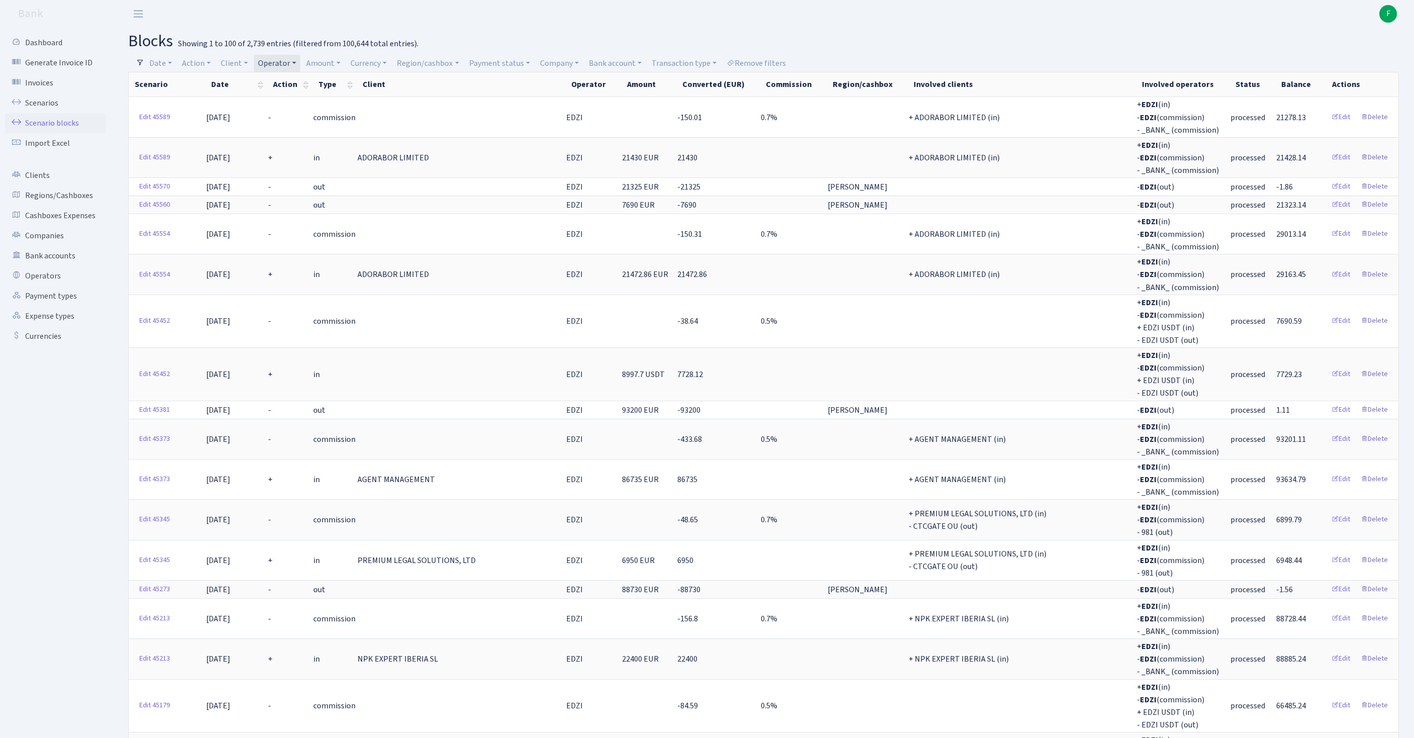
click at [300, 67] on link "Operator" at bounding box center [277, 63] width 46 height 17
click at [490, 32] on h2 "blocks Showing 1 to 100 of 2,739 entries (filtered from 100,644 total entries)." at bounding box center [763, 41] width 1271 height 19
